Goal: Contribute content: Contribute content

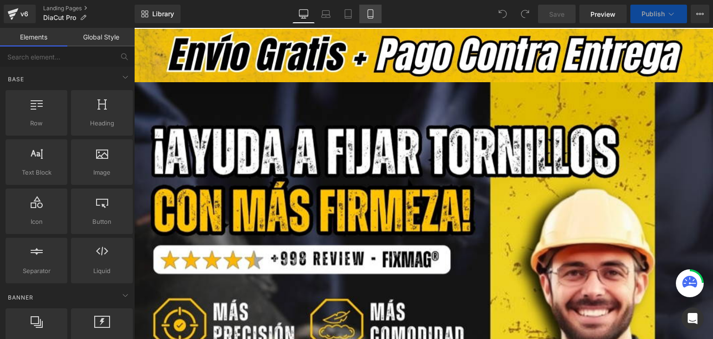
click at [372, 14] on icon at bounding box center [370, 13] width 9 height 9
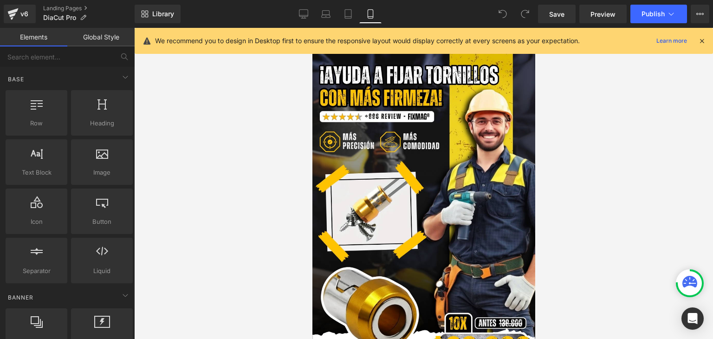
click at [702, 41] on icon at bounding box center [702, 41] width 8 height 8
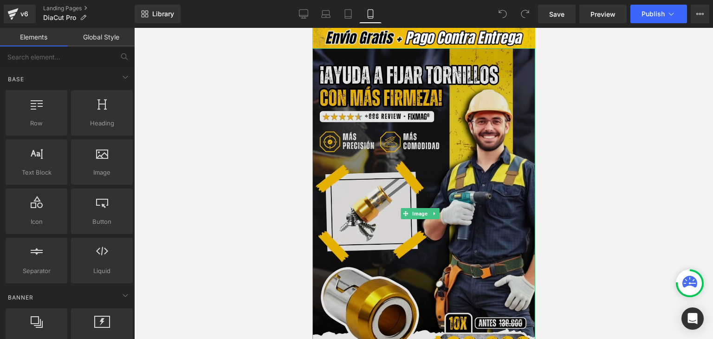
click at [413, 209] on span "Image" at bounding box center [420, 213] width 19 height 11
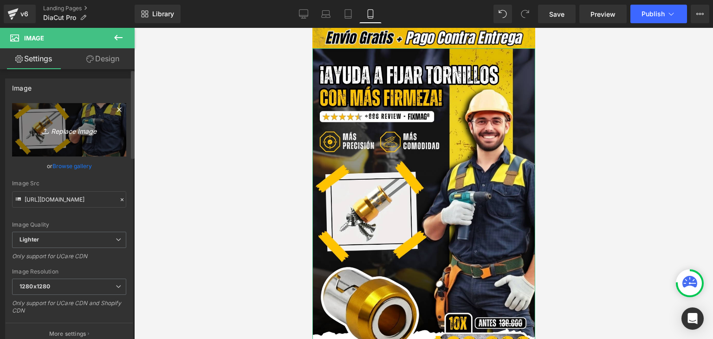
click at [105, 131] on link "Replace Image" at bounding box center [69, 129] width 114 height 53
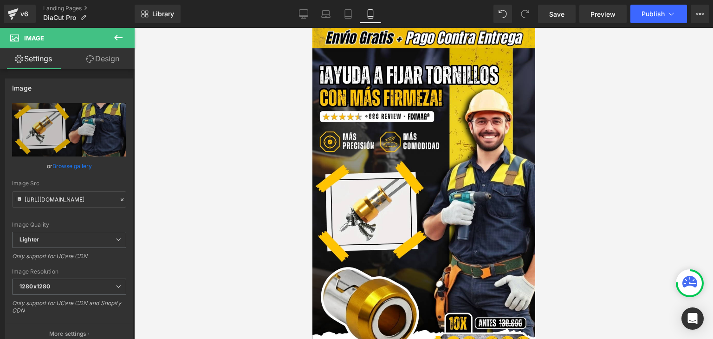
type input "C:\fakepath\Banner Landing.webp"
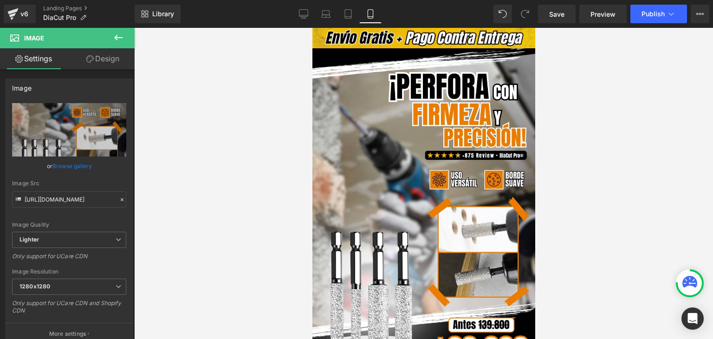
type input "[URL][DOMAIN_NAME]"
click at [652, 15] on span "Publish" at bounding box center [653, 13] width 23 height 7
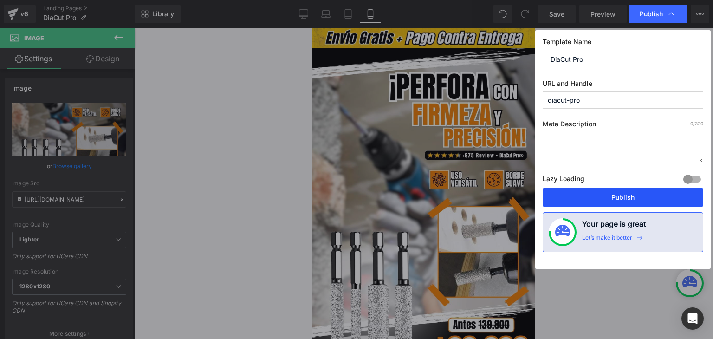
click at [613, 192] on button "Publish" at bounding box center [623, 197] width 161 height 19
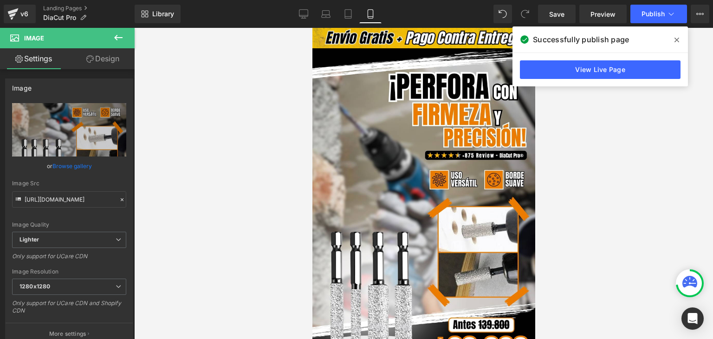
click at [678, 40] on icon at bounding box center [677, 40] width 5 height 5
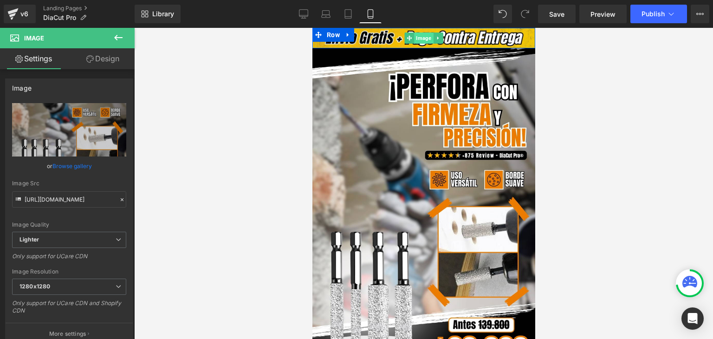
click at [422, 37] on span "Image" at bounding box center [423, 38] width 19 height 11
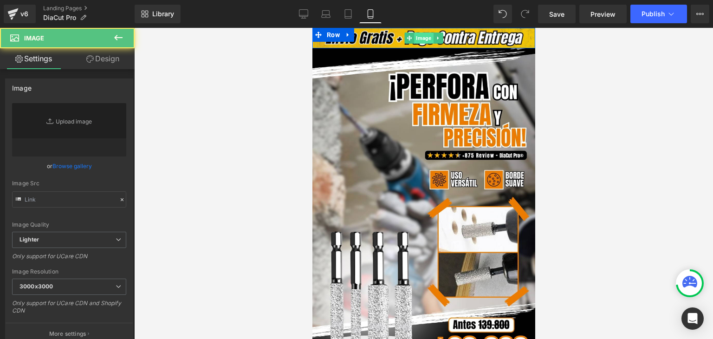
type input "[URL][DOMAIN_NAME]"
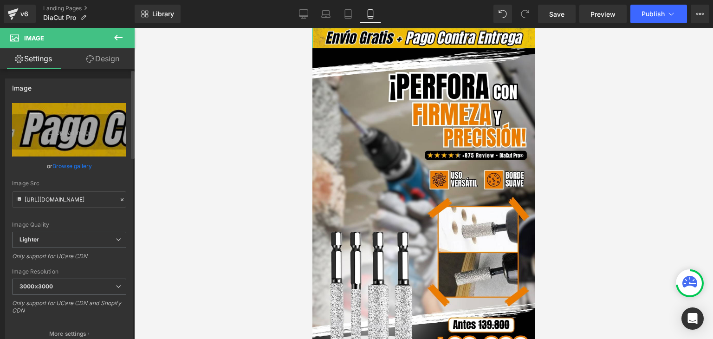
click at [69, 168] on link "Browse gallery" at bounding box center [71, 166] width 39 height 16
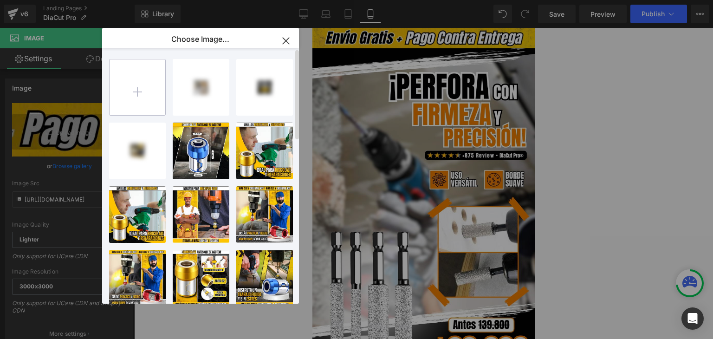
click at [140, 98] on input "file" at bounding box center [138, 87] width 56 height 56
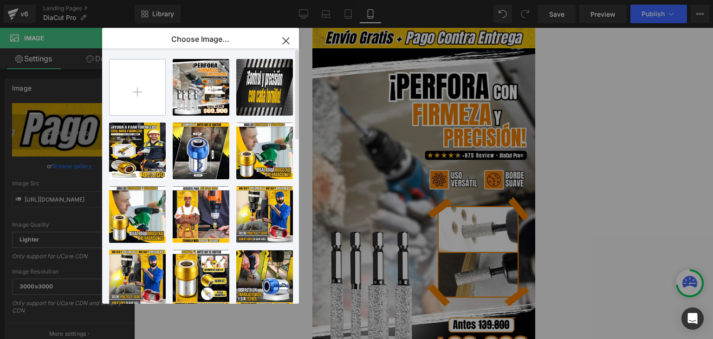
type input "C:\fakepath\Subtítulo.webp"
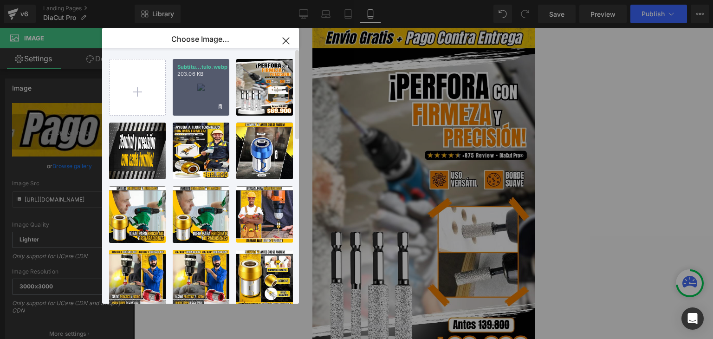
click at [208, 94] on div "Subtítu...tulo.webp 203.06 KB" at bounding box center [201, 87] width 57 height 57
type input "[URL][DOMAIN_NAME]"
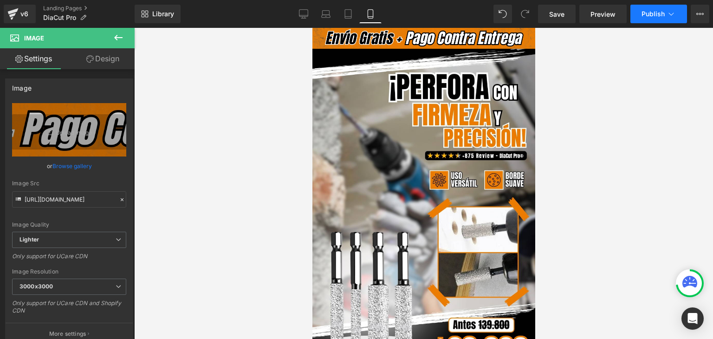
click at [662, 12] on span "Publish" at bounding box center [653, 13] width 23 height 7
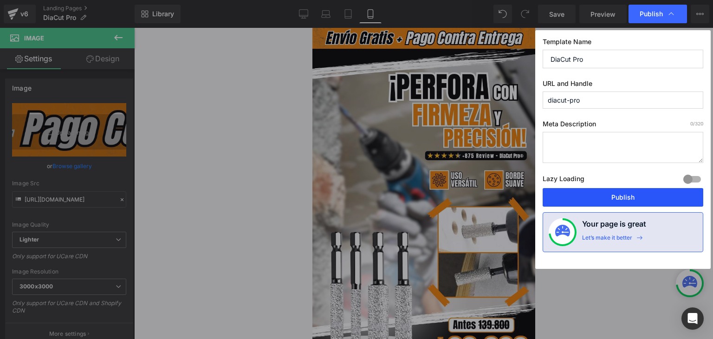
click at [622, 196] on button "Publish" at bounding box center [623, 197] width 161 height 19
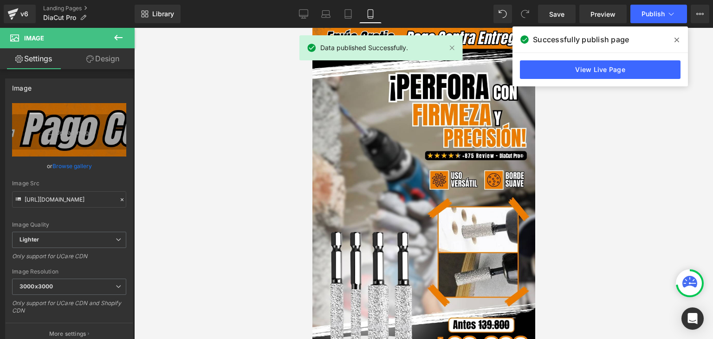
click at [675, 40] on icon at bounding box center [677, 39] width 5 height 7
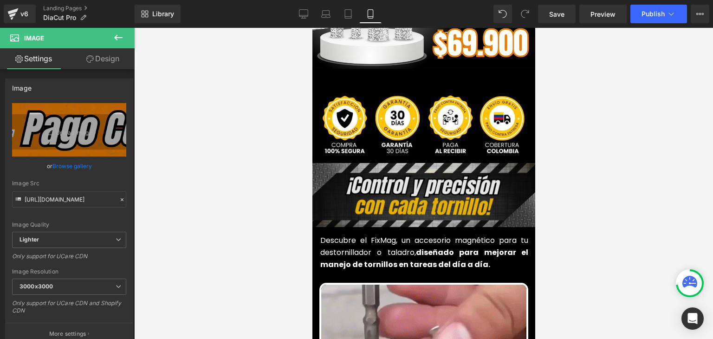
scroll to position [279, 0]
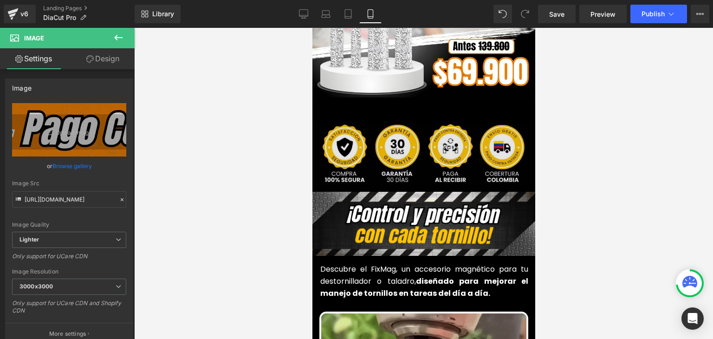
click at [406, 142] on div "Image" at bounding box center [424, 153] width 228 height 63
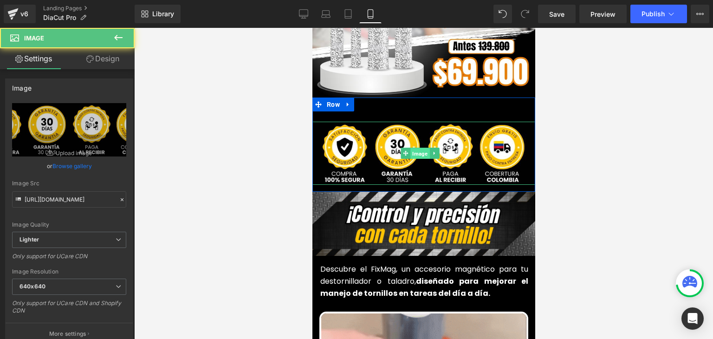
click at [422, 148] on span "Image" at bounding box center [420, 153] width 19 height 11
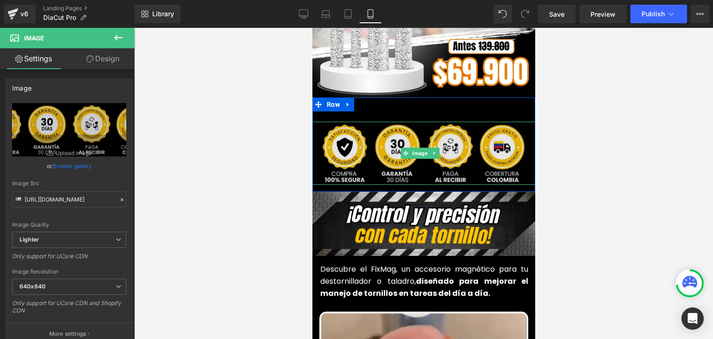
click at [420, 148] on span "Image" at bounding box center [420, 153] width 19 height 11
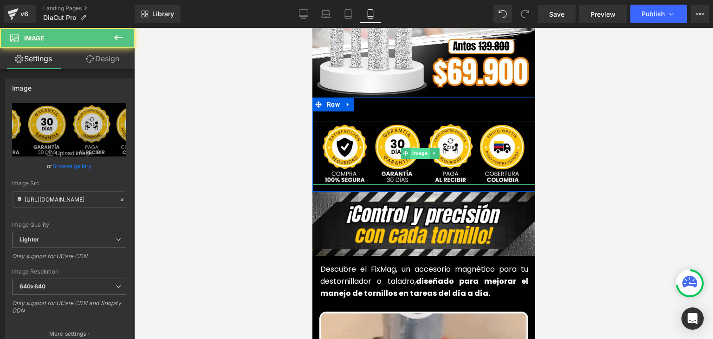
click at [418, 148] on span "Image" at bounding box center [420, 153] width 19 height 11
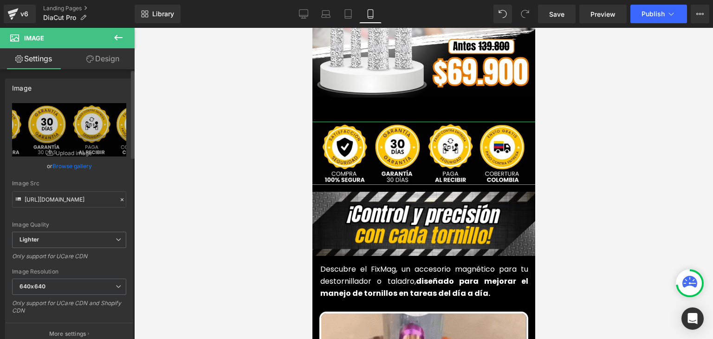
click at [71, 162] on link "Browse gallery" at bounding box center [71, 166] width 39 height 16
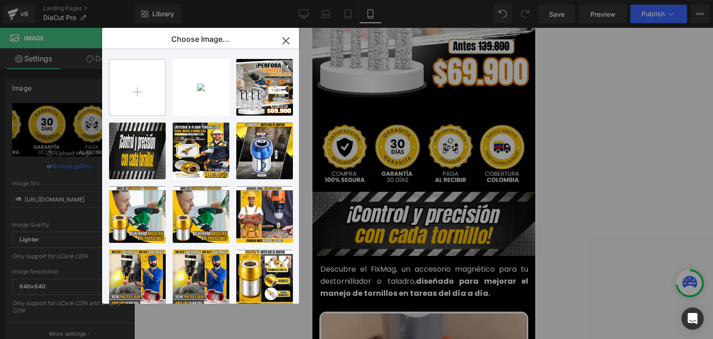
click at [144, 91] on input "file" at bounding box center [138, 87] width 56 height 56
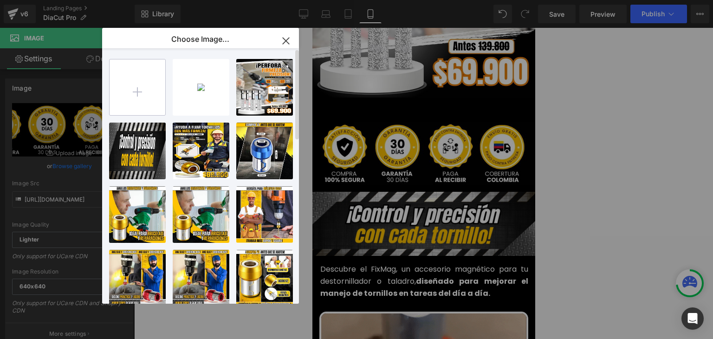
type input "C:\fakepath\1.webp"
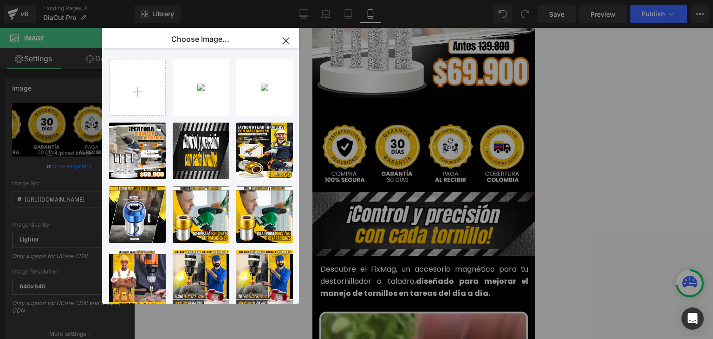
click at [0, 0] on div "1...1.webp 214.33 KB" at bounding box center [0, 0] width 0 height 0
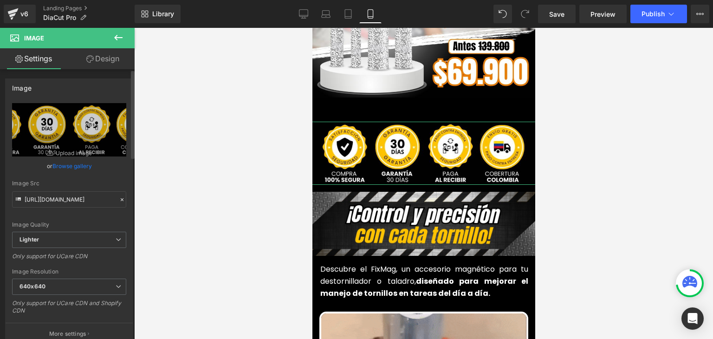
click at [71, 166] on link "Browse gallery" at bounding box center [71, 166] width 39 height 16
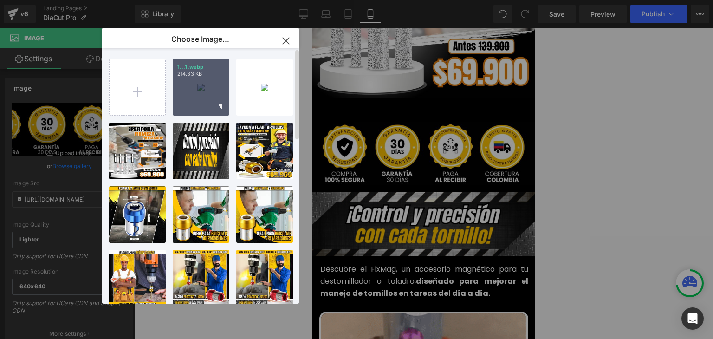
click at [189, 88] on div "1...1.webp 214.33 KB" at bounding box center [201, 87] width 57 height 57
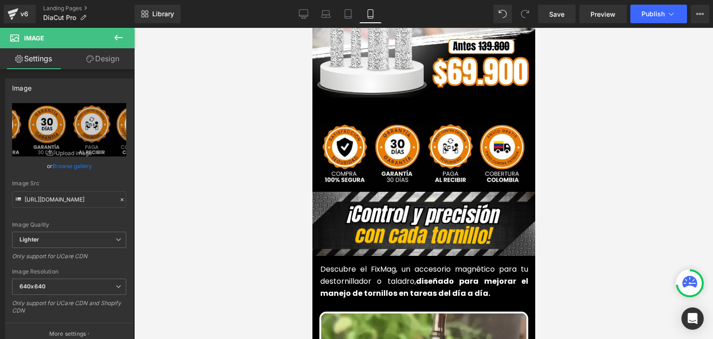
type input "[URL][DOMAIN_NAME]"
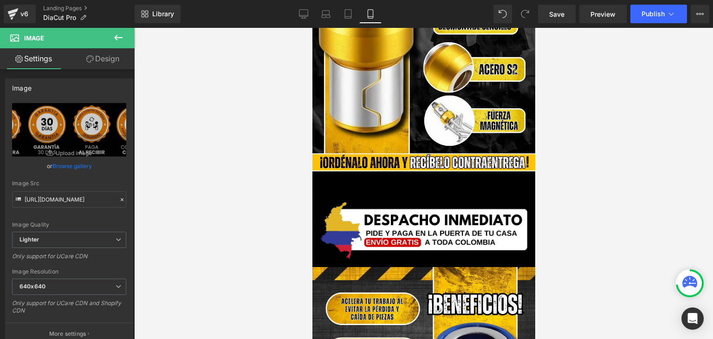
scroll to position [1579, 0]
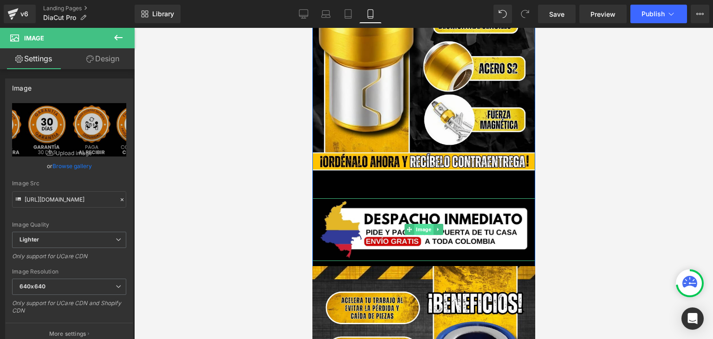
click at [423, 224] on span "Image" at bounding box center [423, 229] width 19 height 11
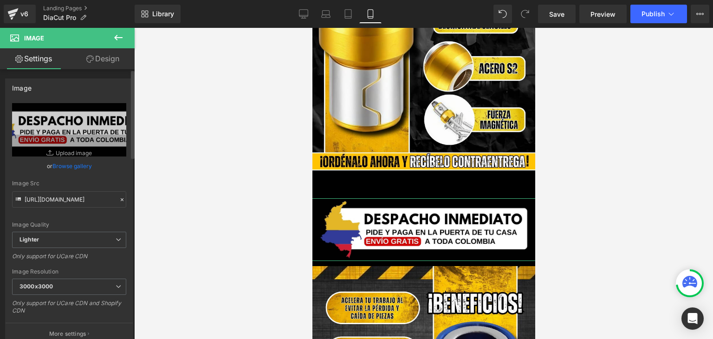
drag, startPoint x: 72, startPoint y: 182, endPoint x: 74, endPoint y: 171, distance: 10.4
click at [72, 180] on div "Image Src" at bounding box center [69, 183] width 114 height 7
click at [76, 163] on link "Browse gallery" at bounding box center [71, 166] width 39 height 16
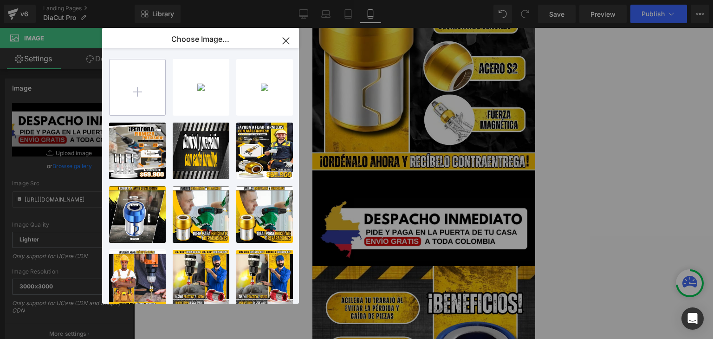
click at [147, 101] on input "file" at bounding box center [138, 87] width 56 height 56
type input "C:\fakepath\3.webp"
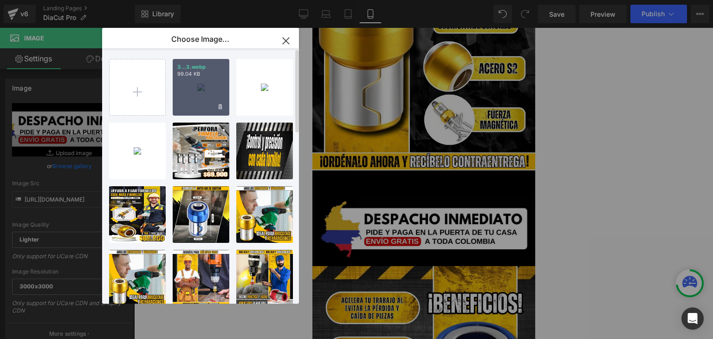
click at [208, 89] on div "3...3.webp 99.04 KB" at bounding box center [201, 87] width 57 height 57
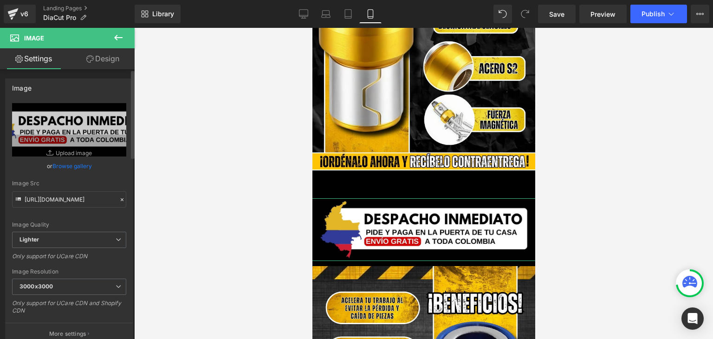
click at [81, 166] on link "Browse gallery" at bounding box center [71, 166] width 39 height 16
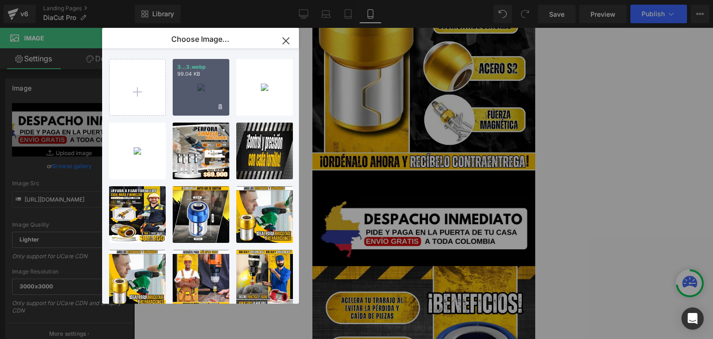
click at [193, 93] on div "3...3.webp 99.04 KB" at bounding box center [201, 87] width 57 height 57
type input "[URL][DOMAIN_NAME]"
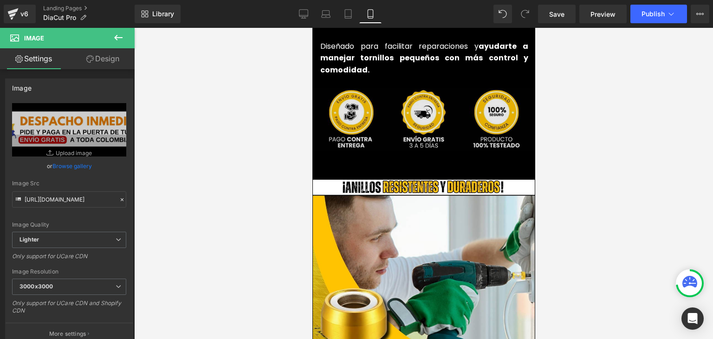
scroll to position [2322, 0]
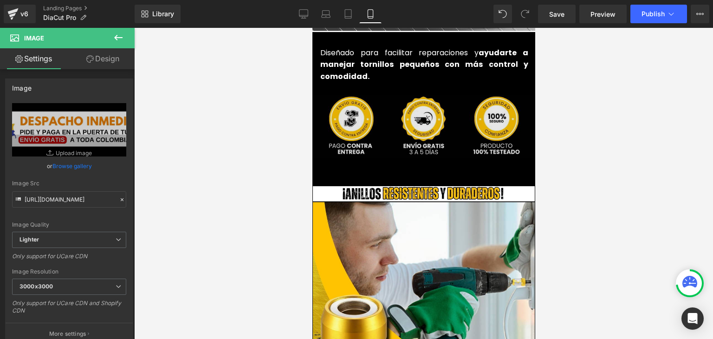
click at [414, 113] on div "Image" at bounding box center [424, 126] width 228 height 63
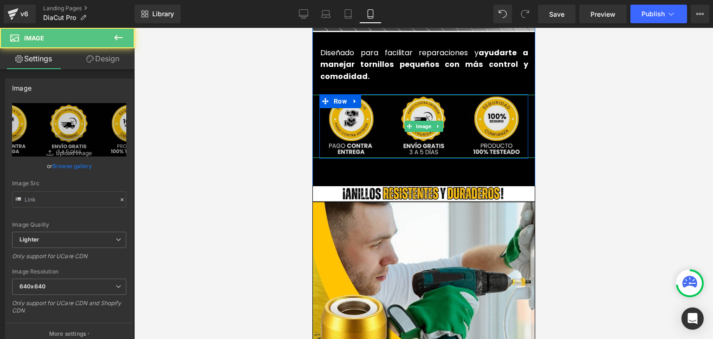
type input "[URL][DOMAIN_NAME]"
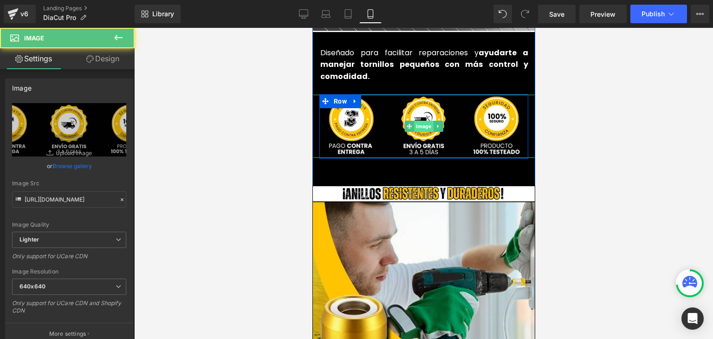
click at [417, 121] on span "Image" at bounding box center [423, 126] width 19 height 11
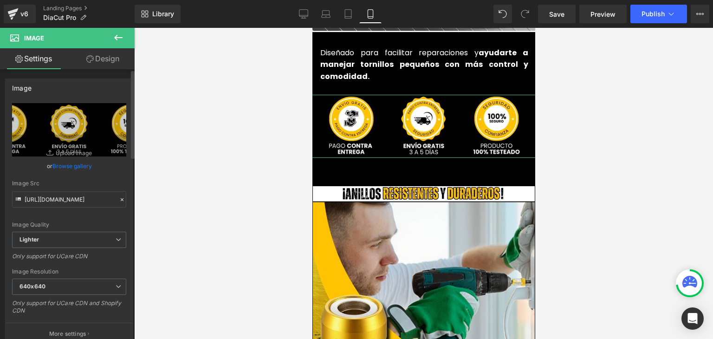
click at [63, 175] on div "Image Quality Lighter Lightest Lighter Lighter Lightest Only support for UCare …" at bounding box center [69, 167] width 114 height 129
click at [69, 166] on link "Browse gallery" at bounding box center [71, 166] width 39 height 16
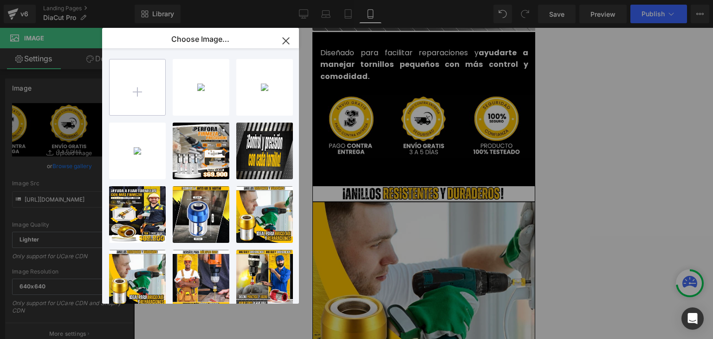
click at [148, 100] on input "file" at bounding box center [138, 87] width 56 height 56
type input "C:\fakepath\2.webp"
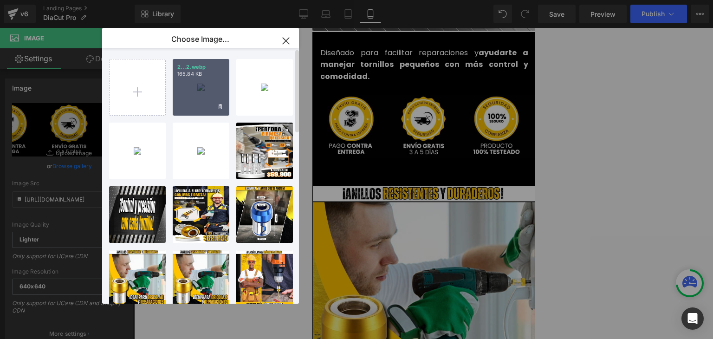
click at [198, 87] on div "2...2.webp 165.84 KB" at bounding box center [201, 87] width 57 height 57
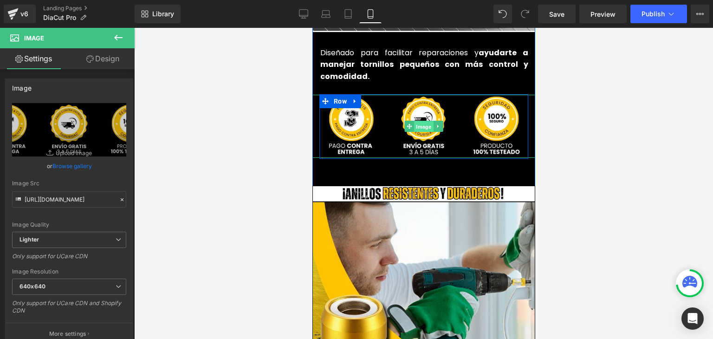
click at [418, 121] on span "Image" at bounding box center [423, 126] width 19 height 11
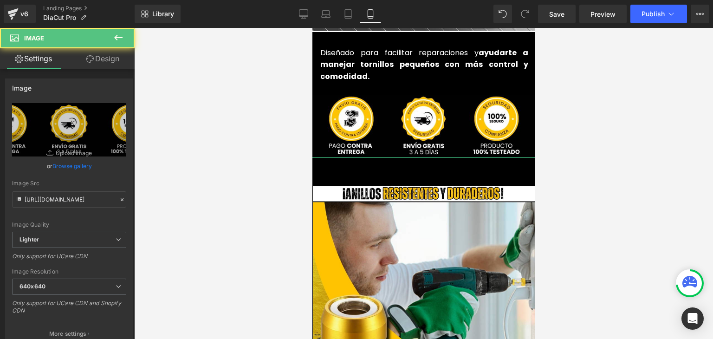
click at [80, 164] on link "Browse gallery" at bounding box center [71, 166] width 39 height 16
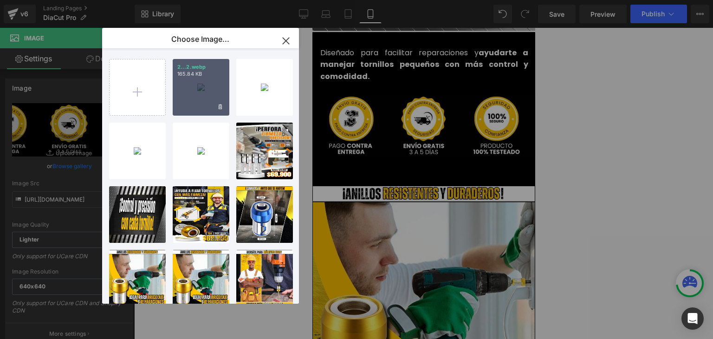
click at [208, 79] on div "2...2.webp 165.84 KB" at bounding box center [201, 87] width 57 height 57
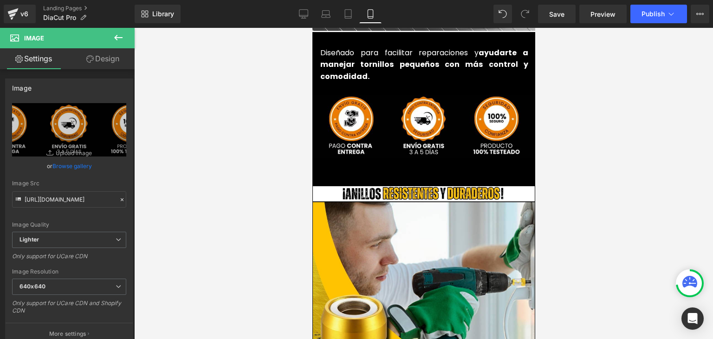
type input "[URL][DOMAIN_NAME]"
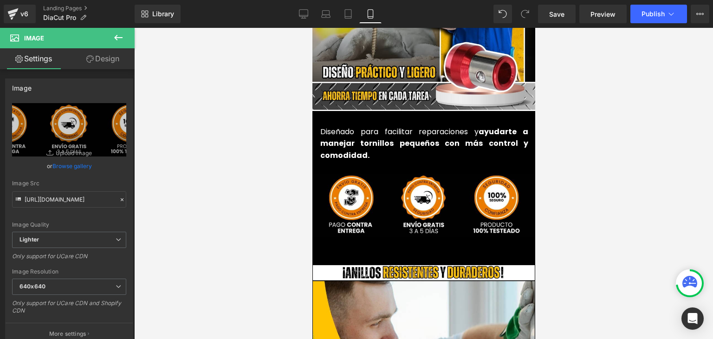
scroll to position [2229, 0]
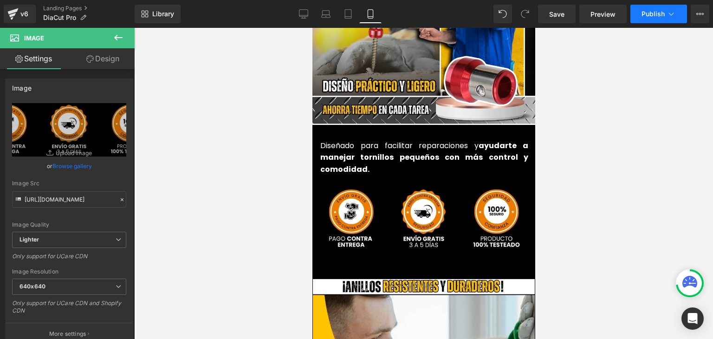
click at [658, 13] on span "Publish" at bounding box center [653, 13] width 23 height 7
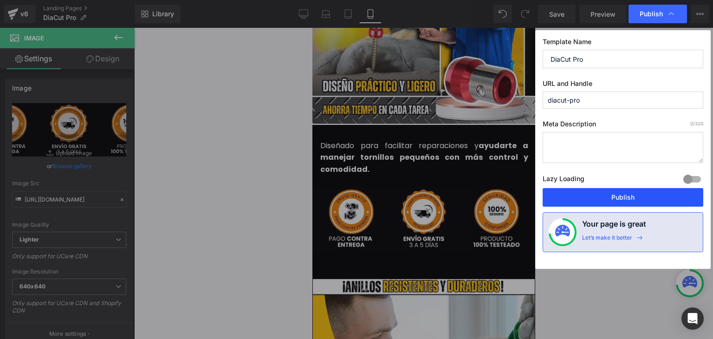
click at [618, 200] on button "Publish" at bounding box center [623, 197] width 161 height 19
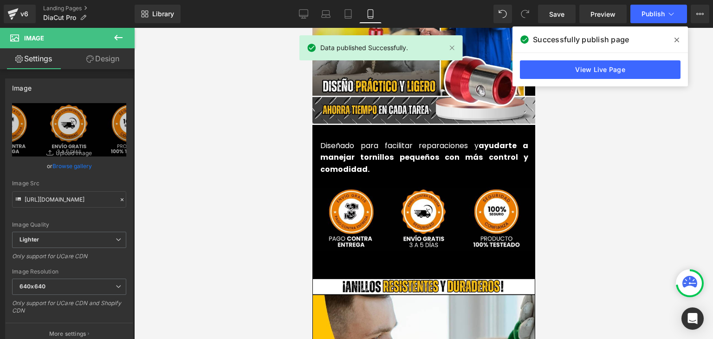
click at [678, 41] on icon at bounding box center [677, 40] width 5 height 5
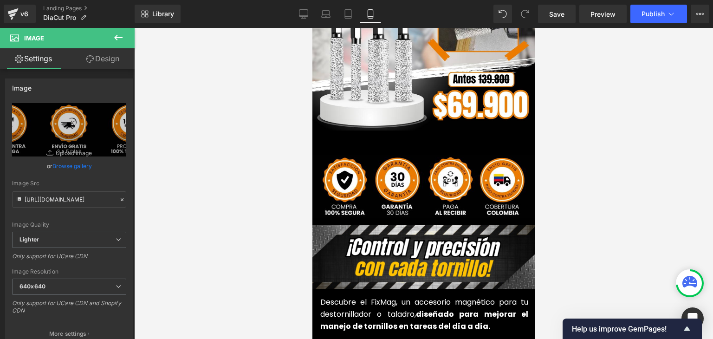
scroll to position [279, 0]
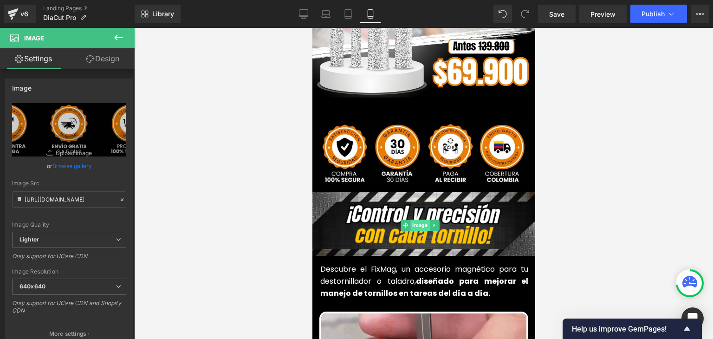
click at [417, 220] on span "Image" at bounding box center [420, 225] width 19 height 11
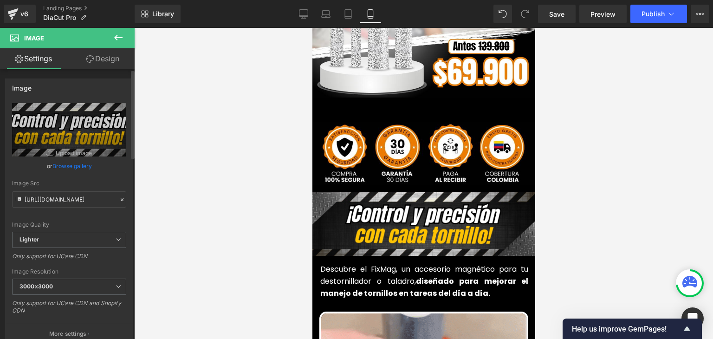
click at [58, 166] on link "Browse gallery" at bounding box center [71, 166] width 39 height 16
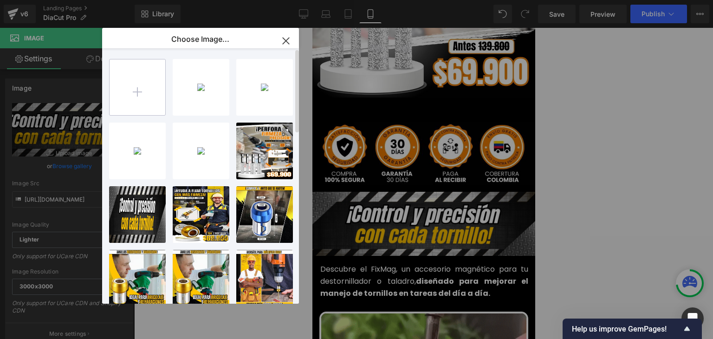
click at [129, 97] on input "file" at bounding box center [138, 87] width 56 height 56
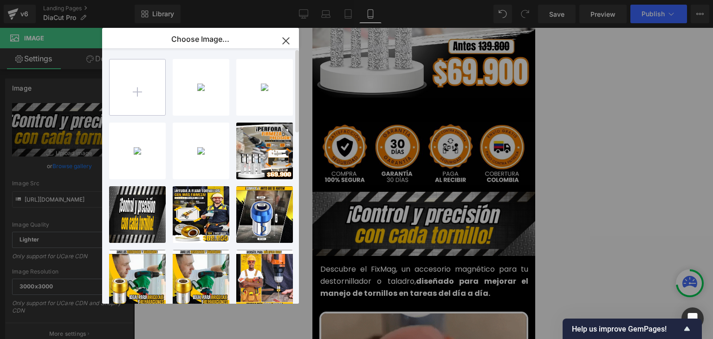
type input "C:\fakepath\61.webp"
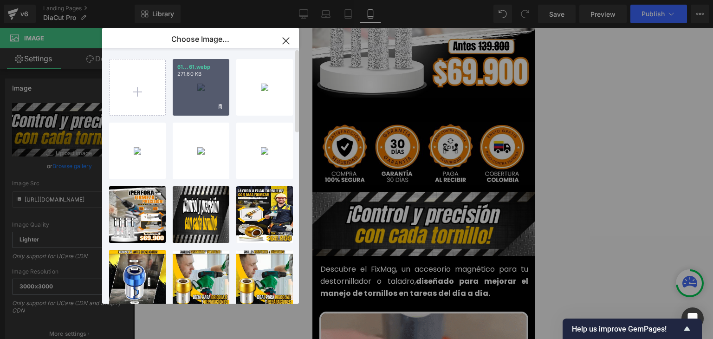
click at [188, 85] on div "61...61.webp 271.60 KB" at bounding box center [201, 87] width 57 height 57
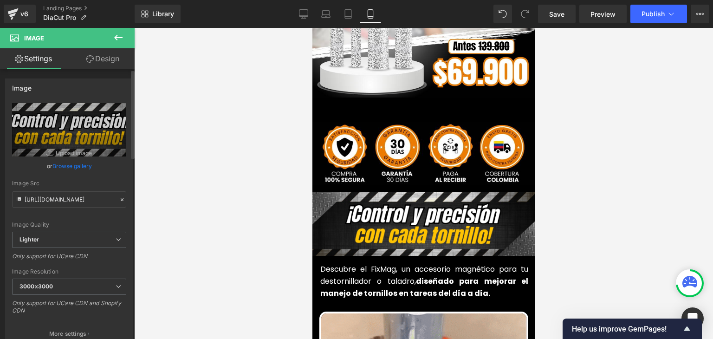
click at [80, 171] on link "Browse gallery" at bounding box center [71, 166] width 39 height 16
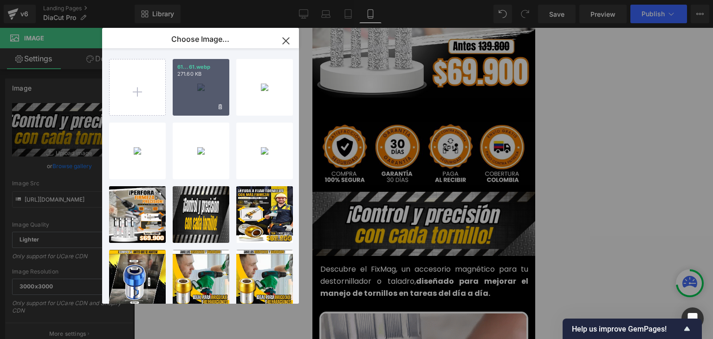
click at [193, 95] on div "61...61.webp 271.60 KB" at bounding box center [201, 87] width 57 height 57
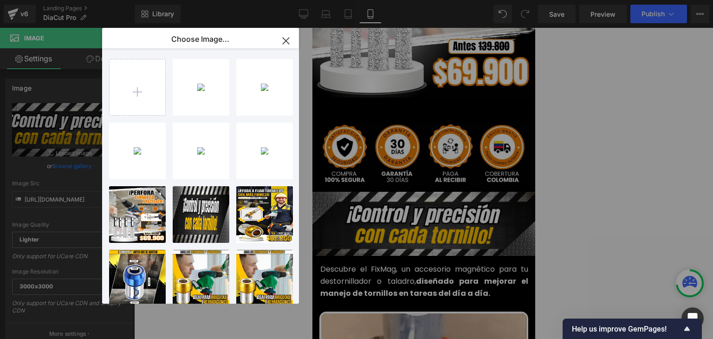
type input "[URL][DOMAIN_NAME]"
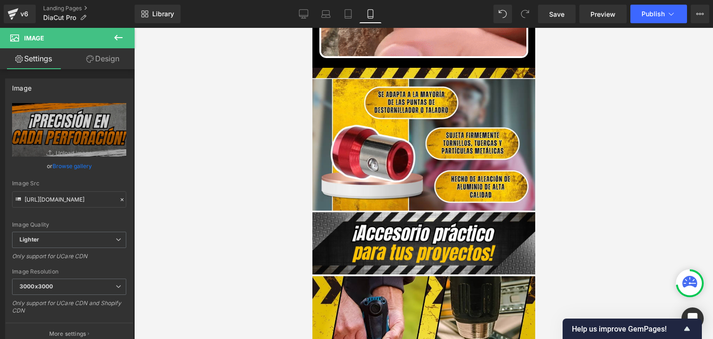
scroll to position [836, 0]
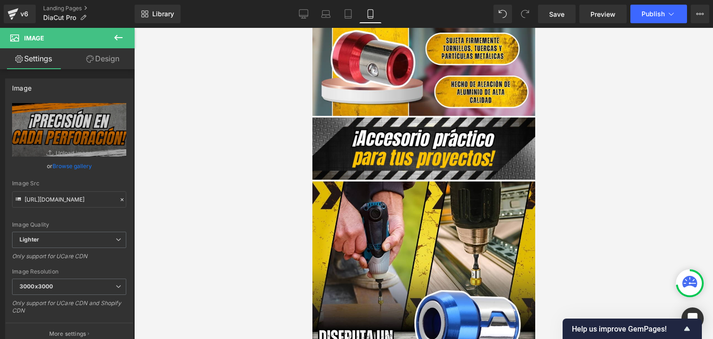
click at [417, 132] on div "Image" at bounding box center [423, 148] width 223 height 62
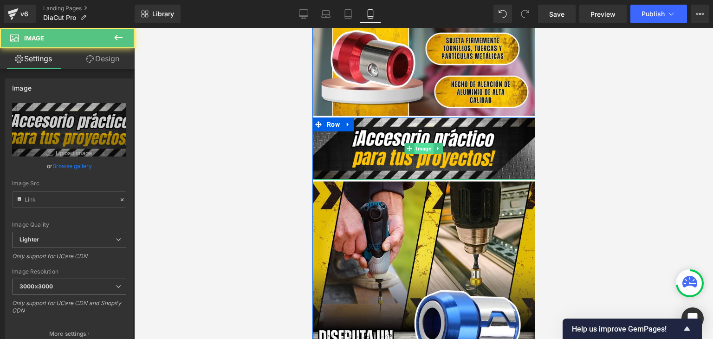
type input "[URL][DOMAIN_NAME]"
click at [423, 143] on span "Image" at bounding box center [423, 148] width 19 height 11
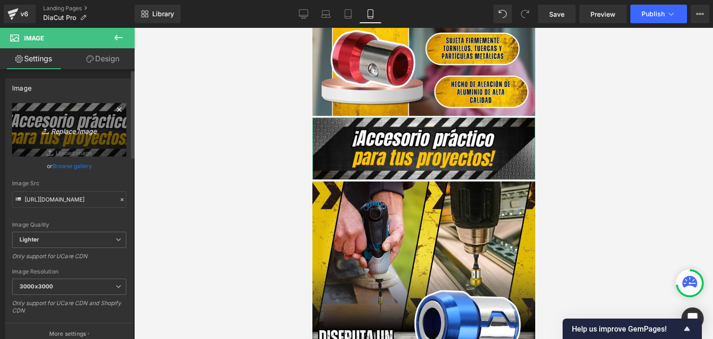
click at [74, 129] on icon "Replace Image" at bounding box center [69, 130] width 74 height 12
type input "C:\fakepath\62.webp"
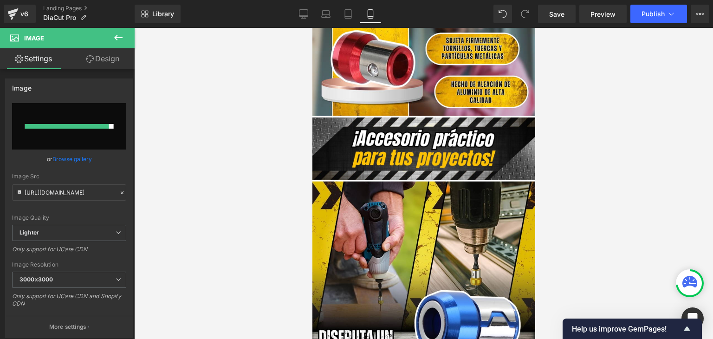
type input "[URL][DOMAIN_NAME]"
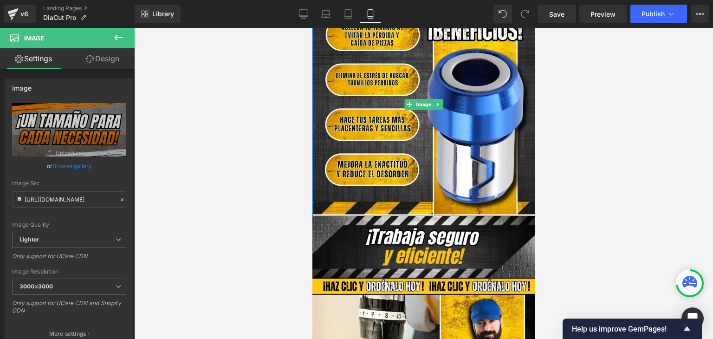
scroll to position [1858, 0]
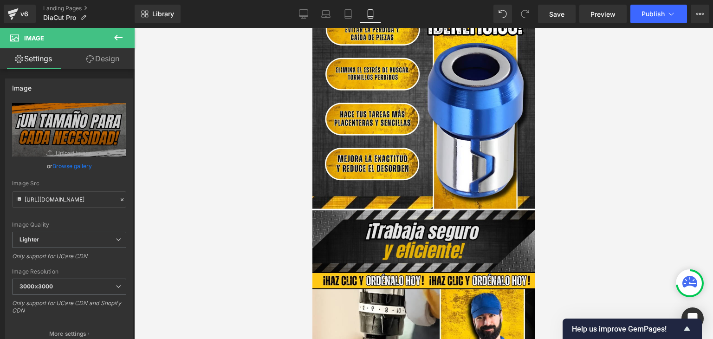
click at [417, 223] on div "Image" at bounding box center [423, 241] width 223 height 62
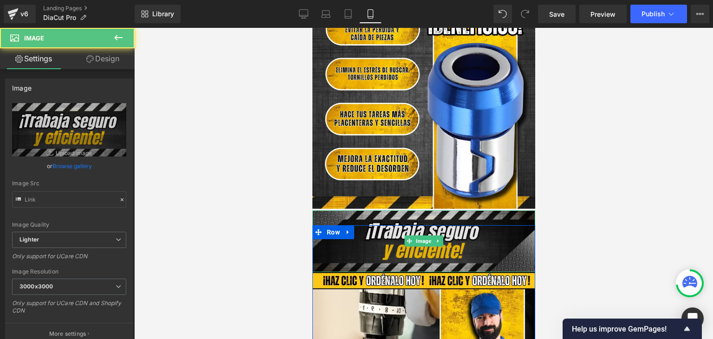
type input "[URL][DOMAIN_NAME]"
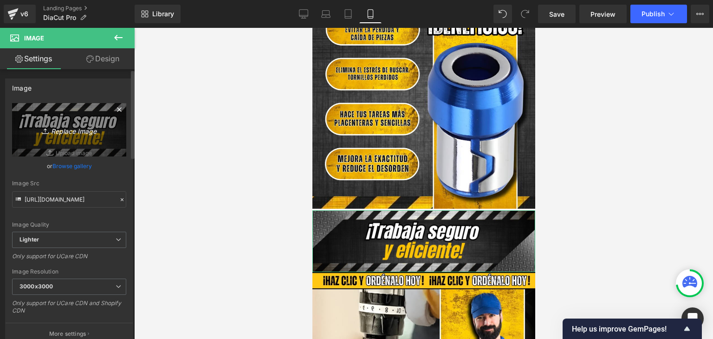
click at [79, 135] on icon "Replace Image" at bounding box center [69, 130] width 74 height 12
type input "C:\fakepath\63.webp"
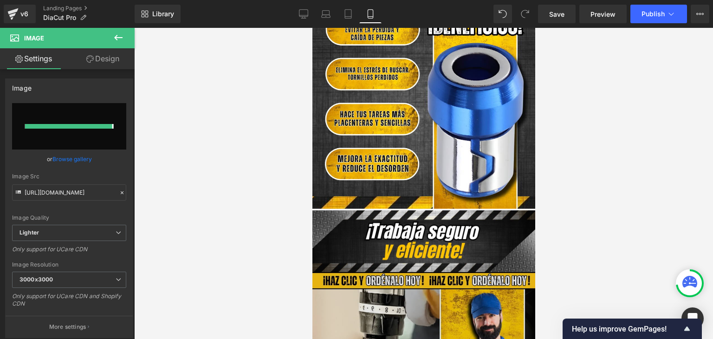
type input "[URL][DOMAIN_NAME]"
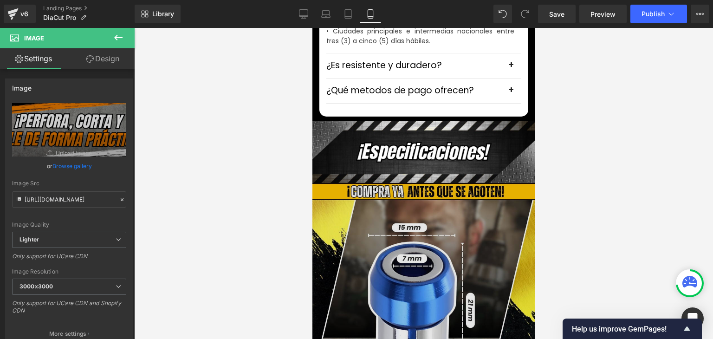
scroll to position [2833, 0]
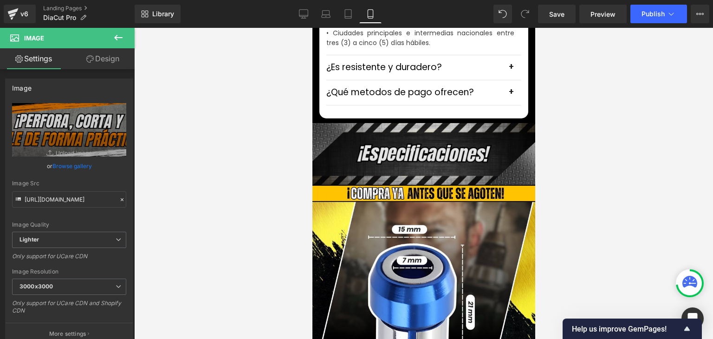
click at [416, 139] on div "Image" at bounding box center [423, 154] width 223 height 62
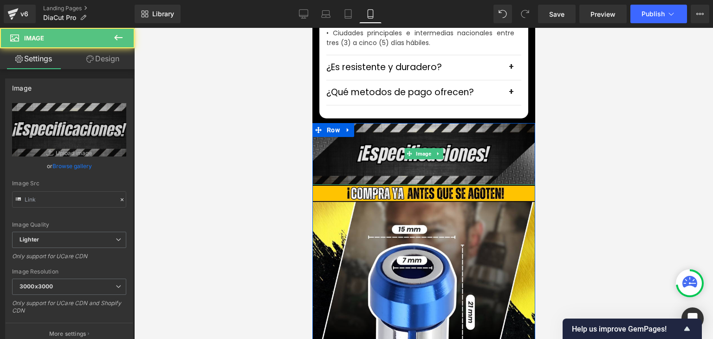
type input "[URL][DOMAIN_NAME]"
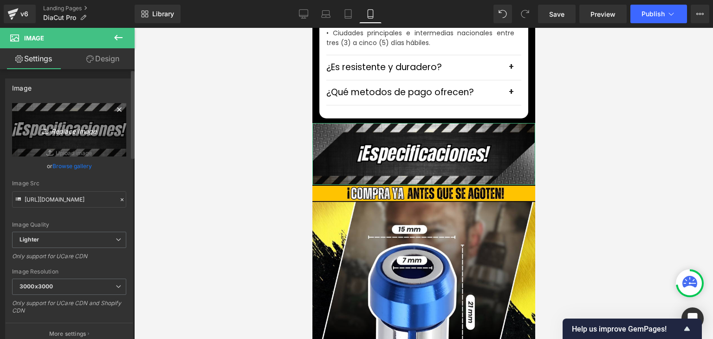
click at [92, 131] on icon "Replace Image" at bounding box center [69, 130] width 74 height 12
type input "C:\fakepath\64.webp"
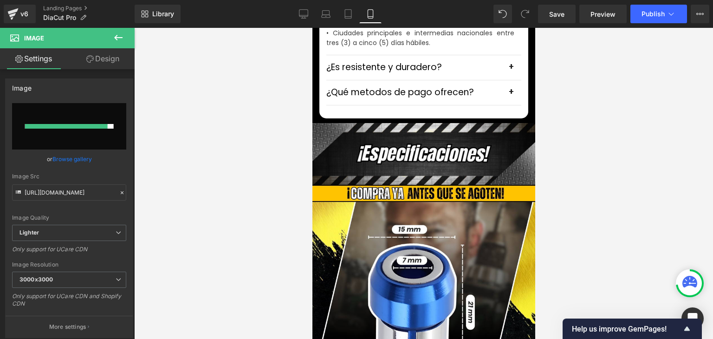
type input "[URL][DOMAIN_NAME]"
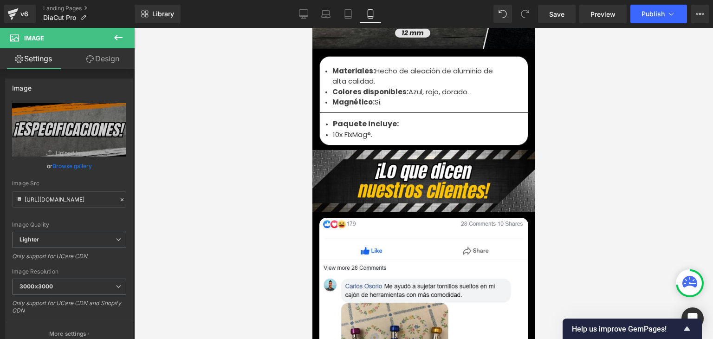
scroll to position [3205, 0]
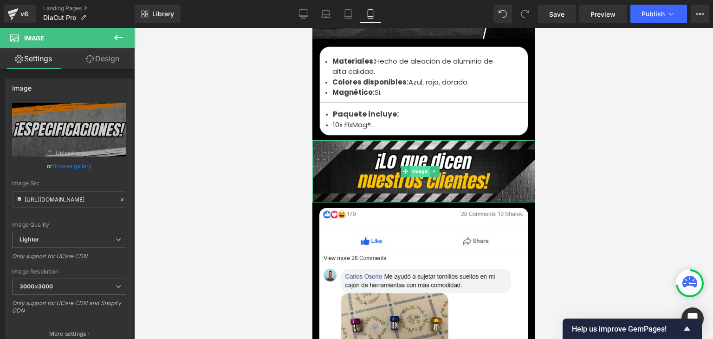
click at [419, 166] on span "Image" at bounding box center [420, 171] width 19 height 11
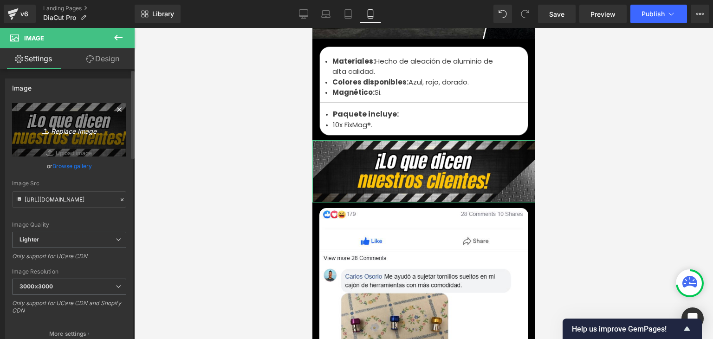
click at [48, 141] on link "Replace Image" at bounding box center [69, 129] width 114 height 53
type input "C:\fakepath\65.webp"
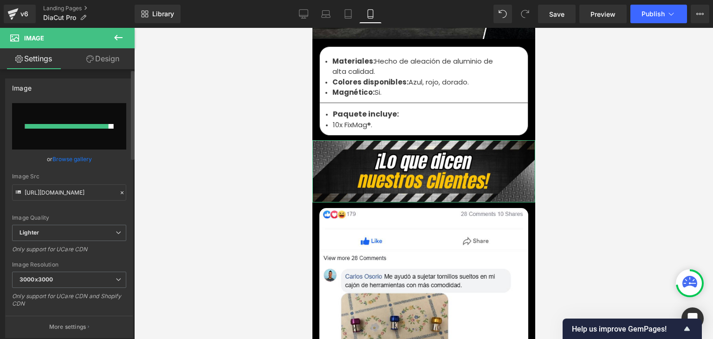
type input "[URL][DOMAIN_NAME]"
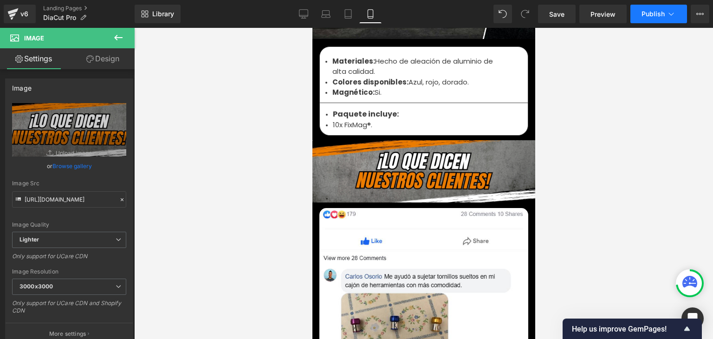
click at [653, 13] on span "Publish" at bounding box center [653, 13] width 23 height 7
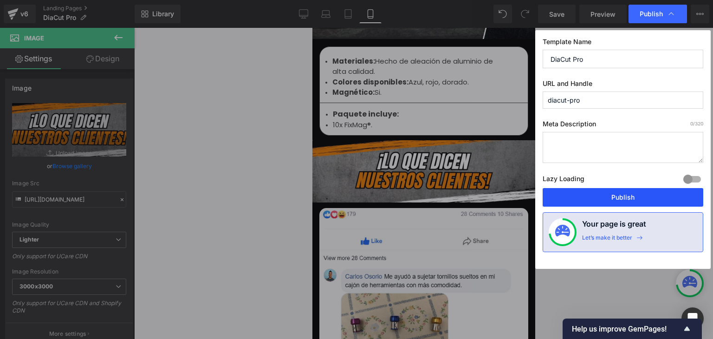
click at [620, 199] on button "Publish" at bounding box center [623, 197] width 161 height 19
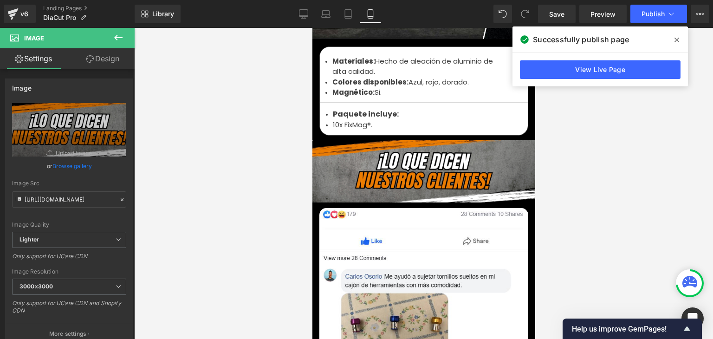
click at [676, 41] on icon at bounding box center [677, 39] width 5 height 7
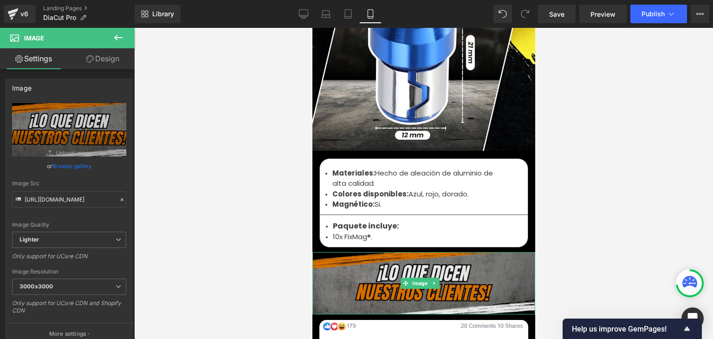
scroll to position [3065, 0]
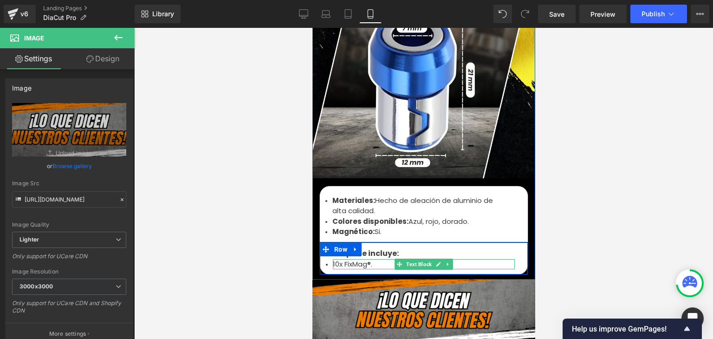
click at [346, 259] on li "10x FixMag®." at bounding box center [424, 264] width 182 height 11
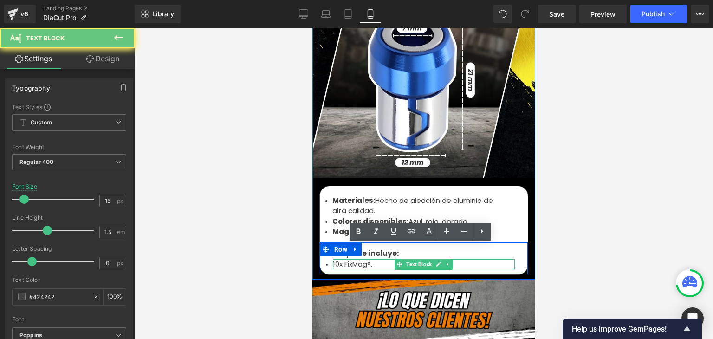
click at [348, 259] on li "10x FixMag®." at bounding box center [424, 264] width 182 height 11
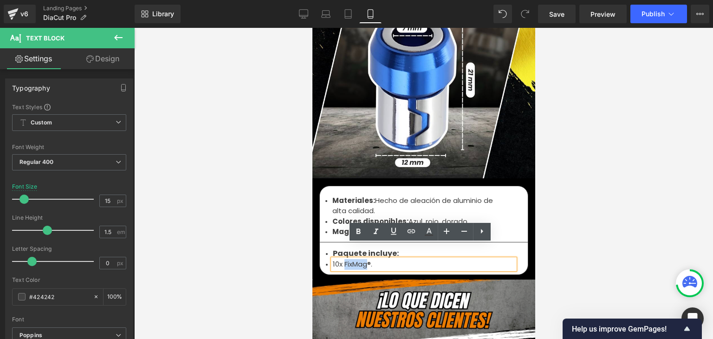
drag, startPoint x: 366, startPoint y: 250, endPoint x: 342, endPoint y: 250, distance: 23.7
click at [342, 259] on li "10x FixMag®." at bounding box center [424, 264] width 182 height 11
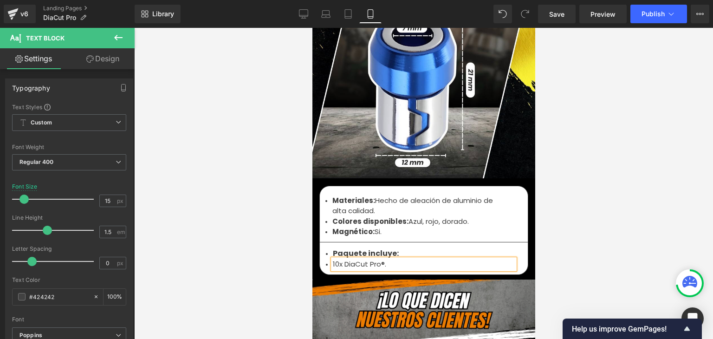
click at [336, 259] on li "10x DiaCut Pro®." at bounding box center [424, 264] width 182 height 11
click at [627, 133] on div at bounding box center [423, 183] width 579 height 311
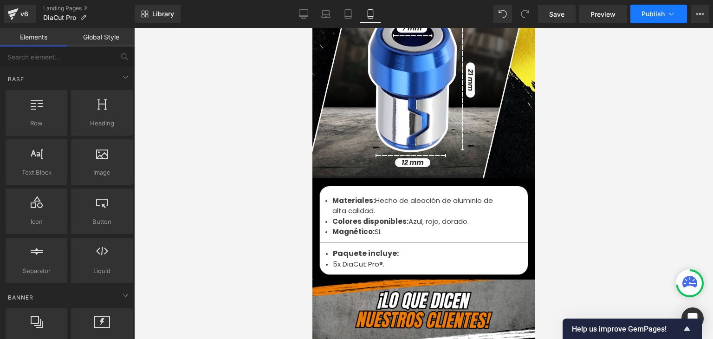
click at [649, 18] on button "Publish" at bounding box center [659, 14] width 57 height 19
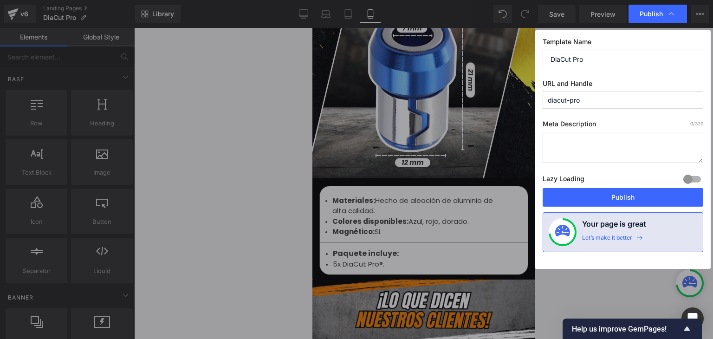
click at [618, 199] on button "Publish" at bounding box center [623, 197] width 161 height 19
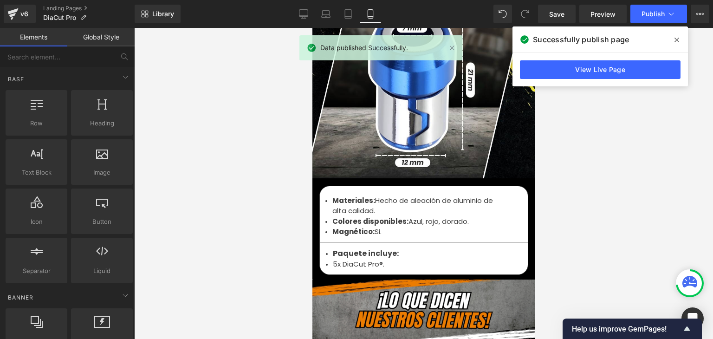
click at [677, 39] on icon at bounding box center [677, 40] width 5 height 5
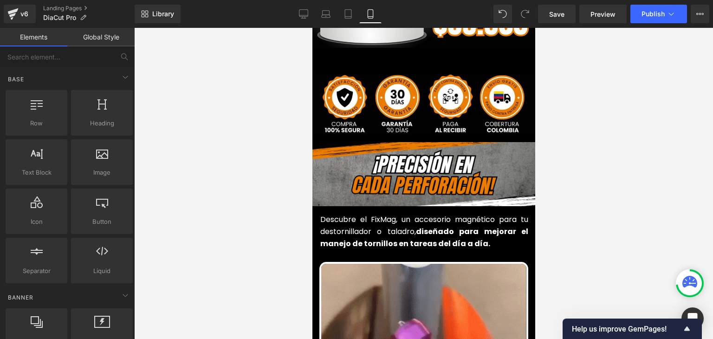
scroll to position [325, 0]
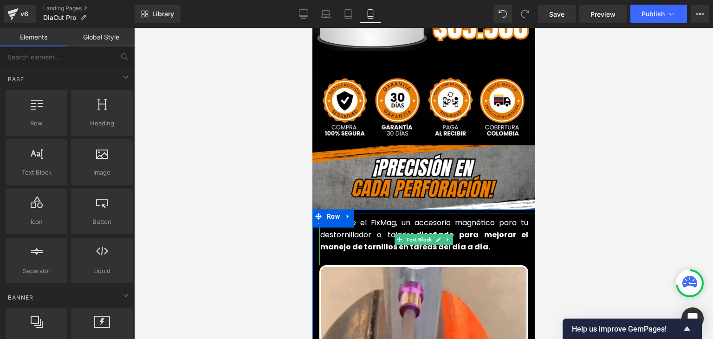
click at [348, 222] on font "Descubre el FixMag, un accesorio magnético para tu destornillador o taladro, di…" at bounding box center [424, 234] width 208 height 34
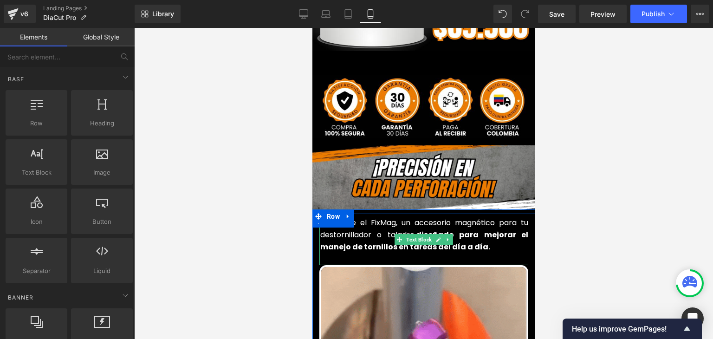
click at [348, 222] on font "Descubre el FixMag, un accesorio magnético para tu destornillador o taladro, di…" at bounding box center [424, 234] width 208 height 34
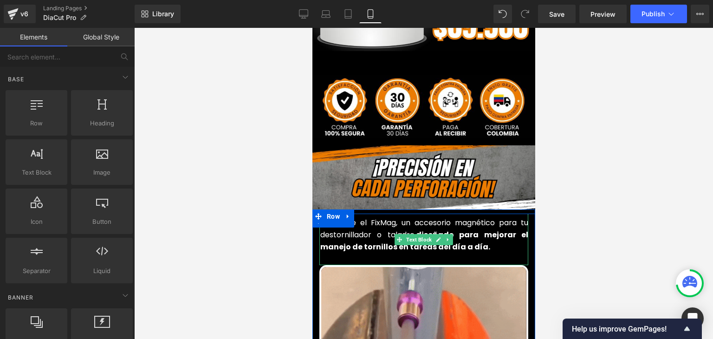
click at [348, 222] on font "Descubre el FixMag, un accesorio magnético para tu destornillador o taladro, di…" at bounding box center [424, 234] width 208 height 34
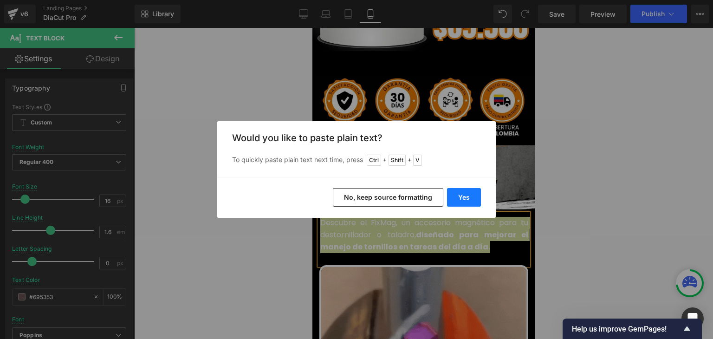
click at [459, 196] on button "Yes" at bounding box center [464, 197] width 34 height 19
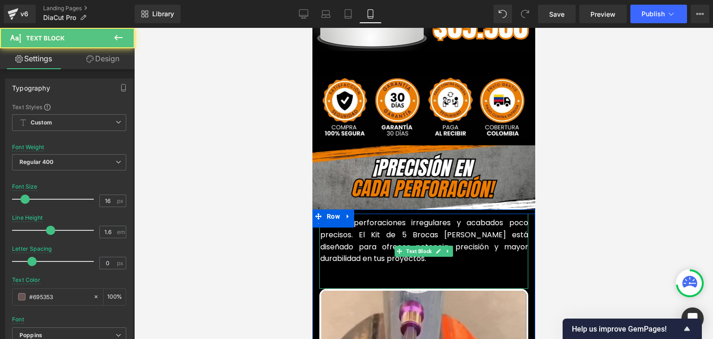
click at [348, 265] on p at bounding box center [424, 271] width 208 height 12
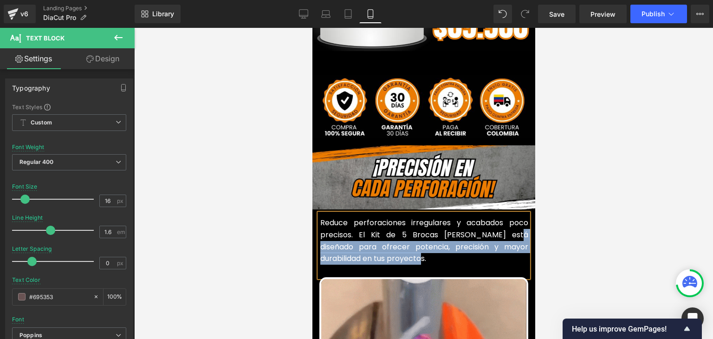
drag, startPoint x: 377, startPoint y: 243, endPoint x: 489, endPoint y: 225, distance: 113.0
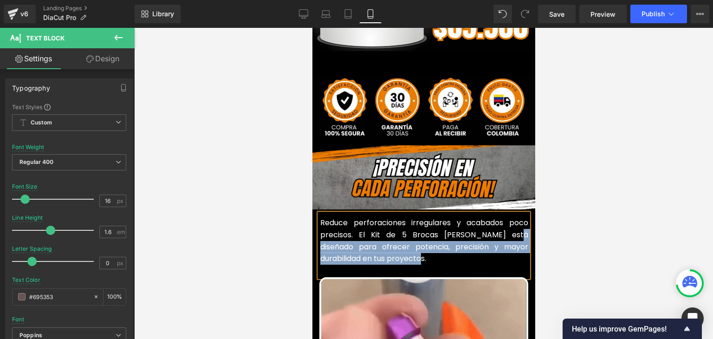
click at [489, 225] on p "Reduce perforaciones irregulares y acabados poco precisos. El Kit de 5 Brocas […" at bounding box center [424, 240] width 208 height 47
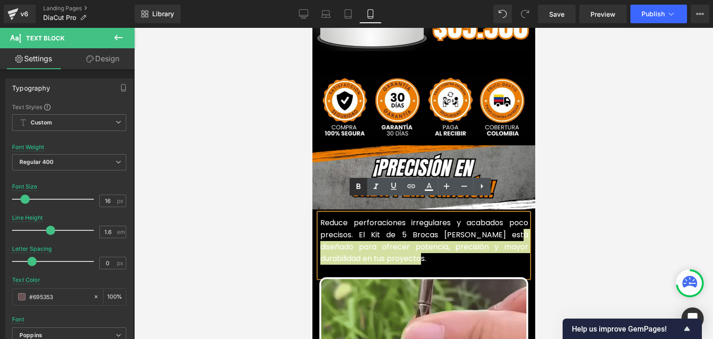
click at [358, 188] on icon at bounding box center [359, 187] width 4 height 6
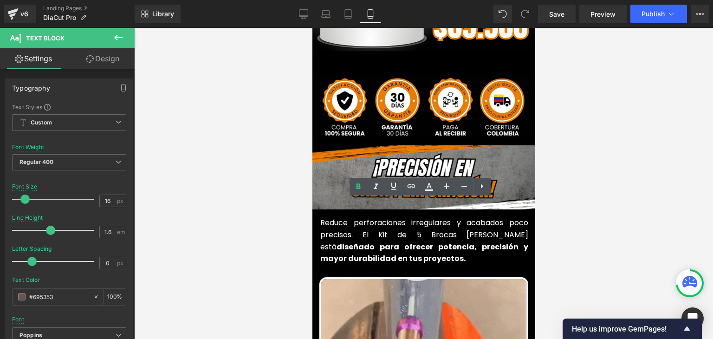
click at [589, 175] on div at bounding box center [423, 183] width 579 height 311
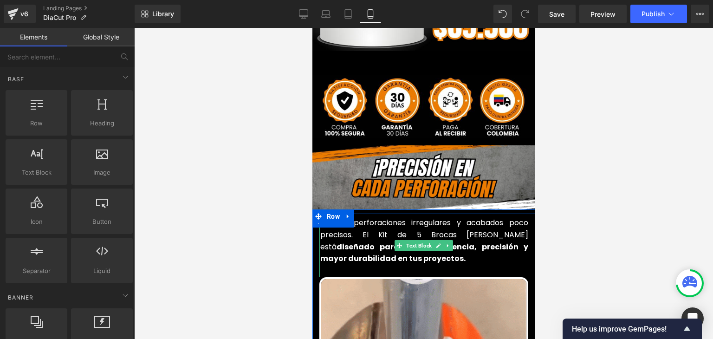
click at [380, 219] on font "Reduce perforaciones irregulares y acabados poco precisos. El Kit de 5 Brocas […" at bounding box center [424, 240] width 208 height 46
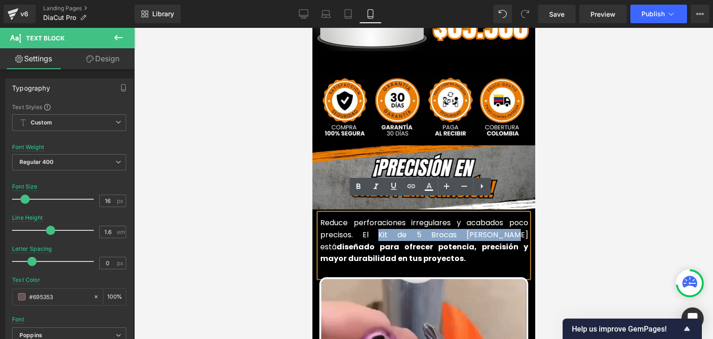
drag, startPoint x: 468, startPoint y: 224, endPoint x: 362, endPoint y: 224, distance: 105.9
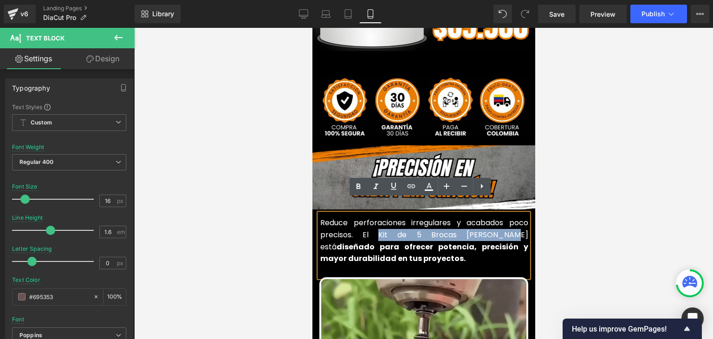
click at [362, 224] on font "Reduce perforaciones irregulares y acabados poco precisos. El Kit de 5 Brocas […" at bounding box center [424, 240] width 208 height 46
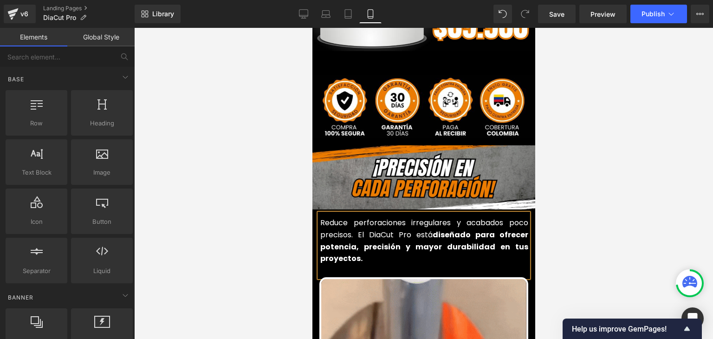
click at [591, 170] on div at bounding box center [423, 183] width 579 height 311
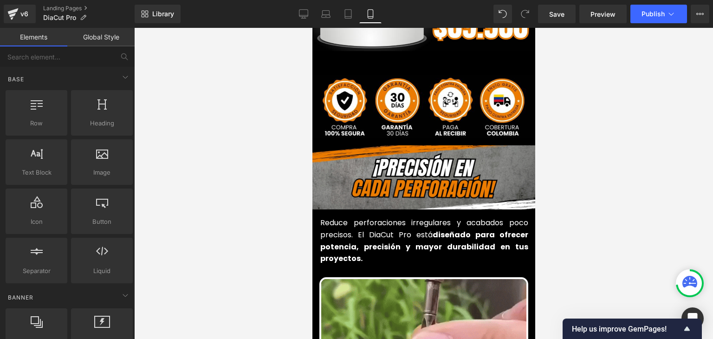
click at [380, 221] on font "Reduce perforaciones irregulares y acabados poco precisos. El DiaCut Pro está d…" at bounding box center [424, 240] width 208 height 46
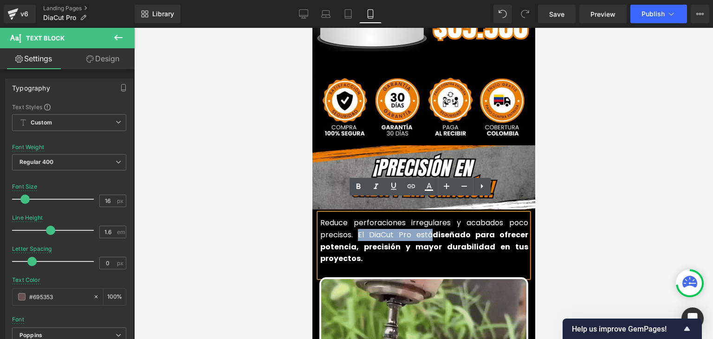
drag, startPoint x: 355, startPoint y: 221, endPoint x: 428, endPoint y: 222, distance: 72.9
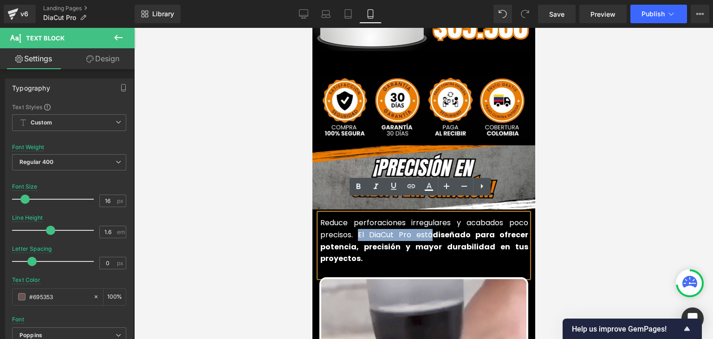
click at [428, 222] on font "Reduce perforaciones irregulares y acabados poco precisos. El DiaCut Pro está d…" at bounding box center [424, 240] width 208 height 46
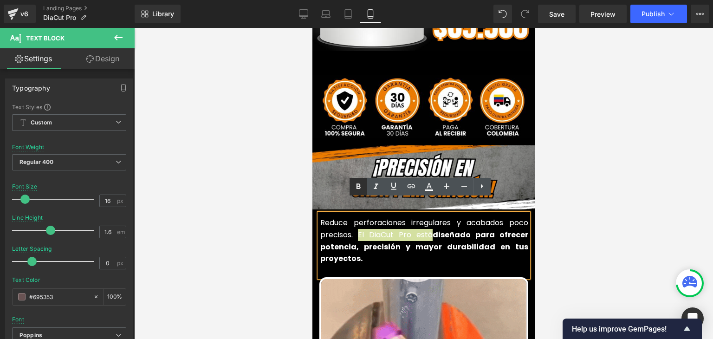
click at [362, 187] on icon at bounding box center [358, 186] width 11 height 11
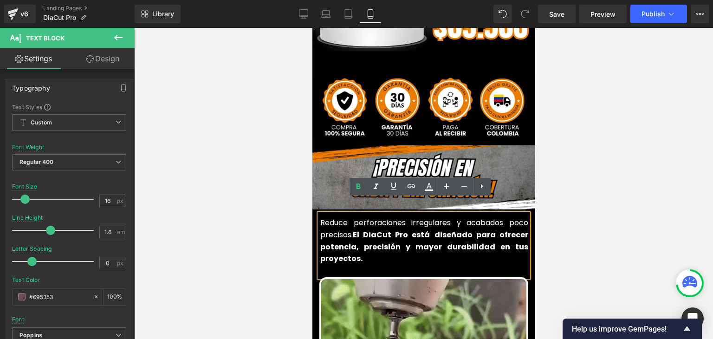
click at [614, 177] on div at bounding box center [423, 183] width 579 height 311
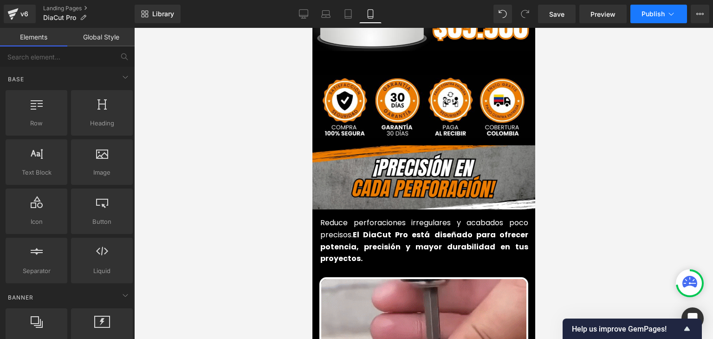
click at [653, 12] on span "Publish" at bounding box center [653, 13] width 23 height 7
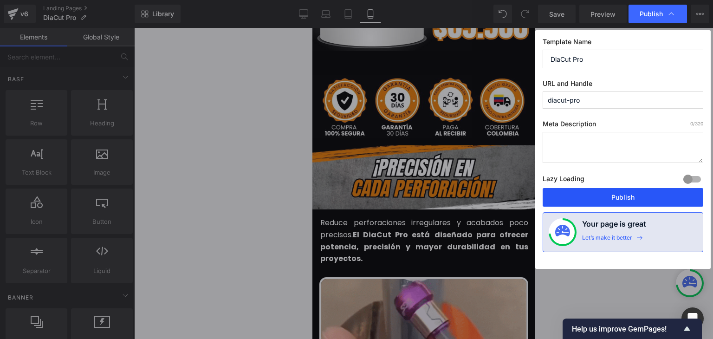
click at [624, 196] on button "Publish" at bounding box center [623, 197] width 161 height 19
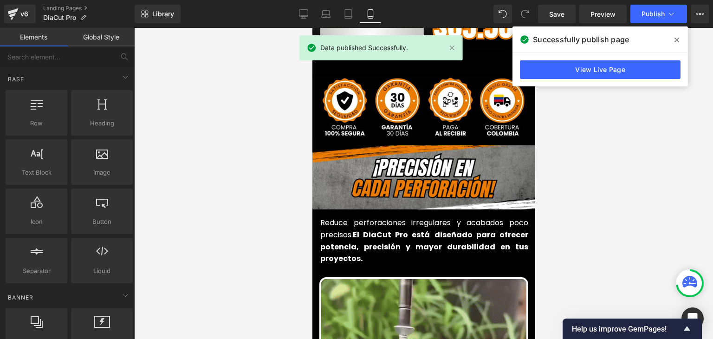
click at [679, 42] on icon at bounding box center [677, 39] width 5 height 7
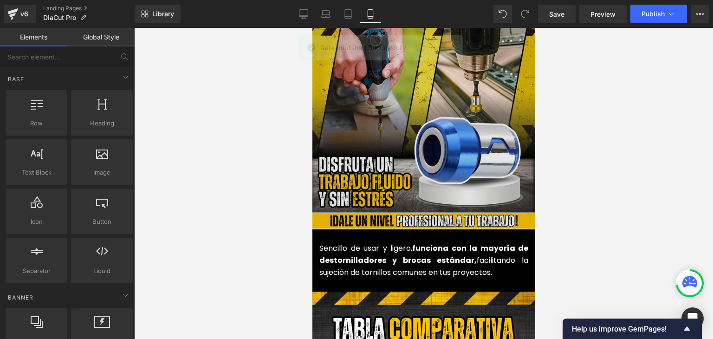
scroll to position [1022, 0]
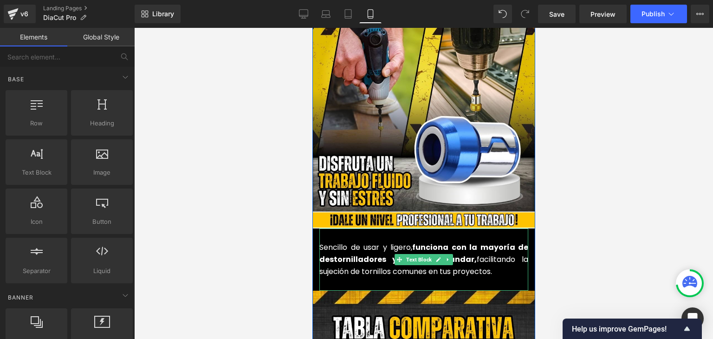
click at [352, 244] on strong "funciona con la mayoría de destornilladores y brocas estándar," at bounding box center [423, 253] width 209 height 23
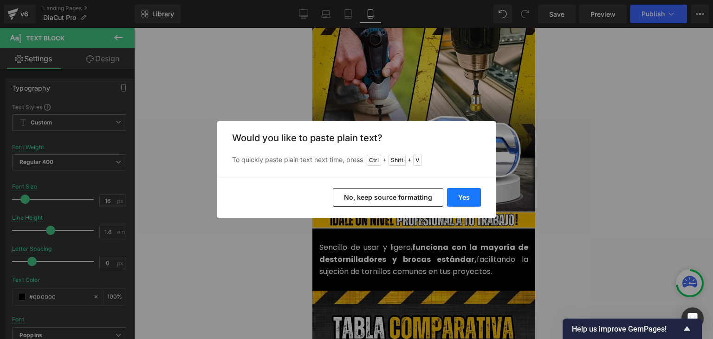
click at [459, 196] on button "Yes" at bounding box center [464, 197] width 34 height 19
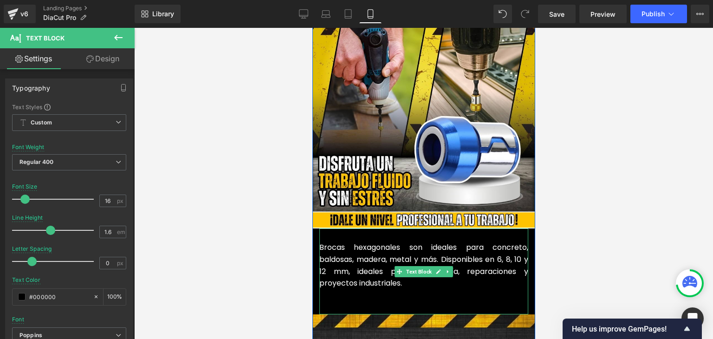
click at [349, 289] on p at bounding box center [423, 295] width 209 height 12
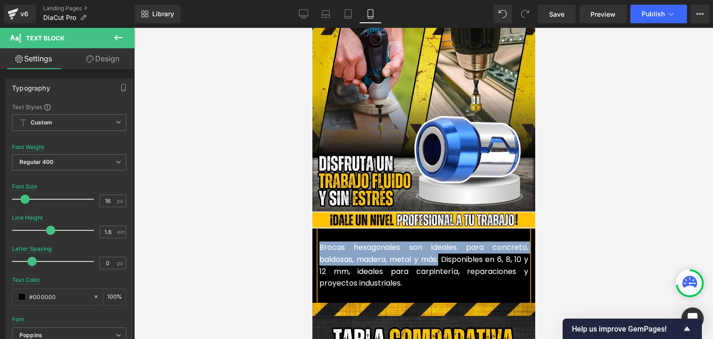
drag, startPoint x: 437, startPoint y: 246, endPoint x: 315, endPoint y: 237, distance: 121.5
click at [319, 242] on font "Brocas hexagonales son ideales para concreto, baldosas, madera, metal y más. Di…" at bounding box center [423, 265] width 209 height 46
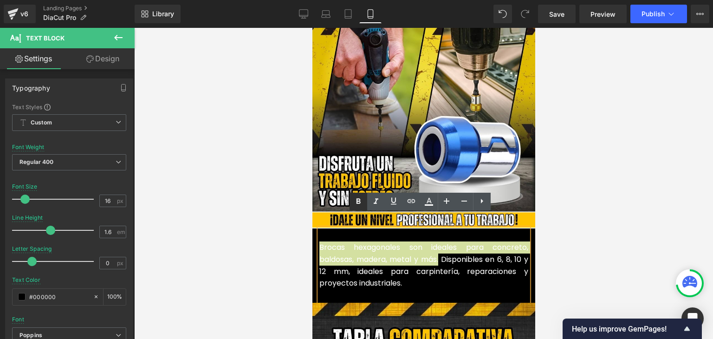
click at [356, 204] on icon at bounding box center [358, 201] width 11 height 11
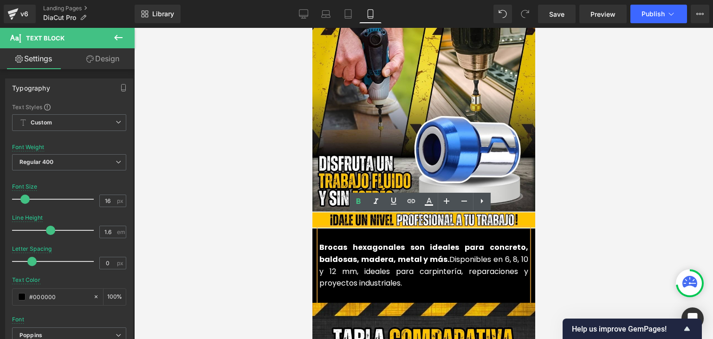
click at [577, 205] on div at bounding box center [423, 183] width 579 height 311
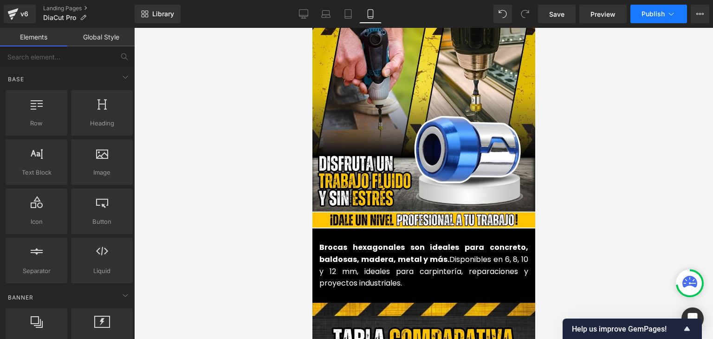
click at [647, 18] on button "Publish" at bounding box center [659, 14] width 57 height 19
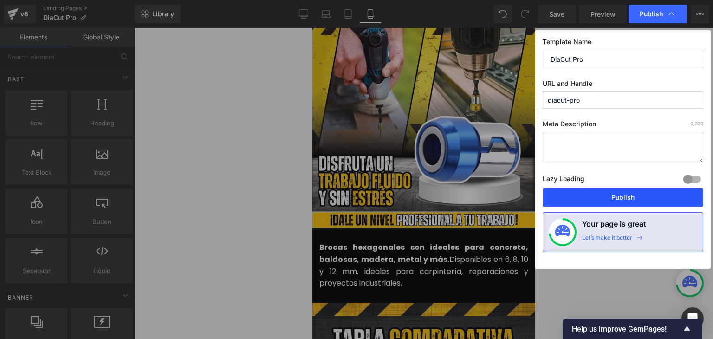
click at [622, 194] on button "Publish" at bounding box center [623, 197] width 161 height 19
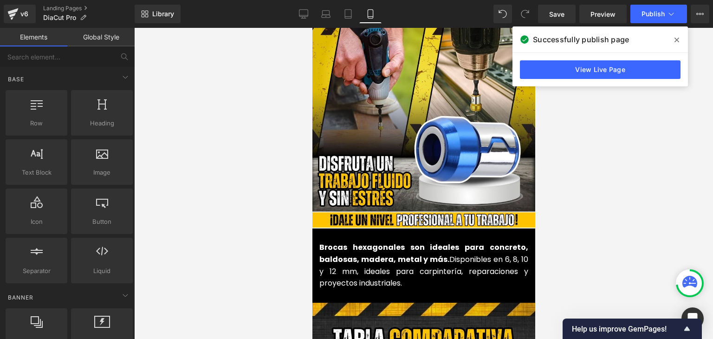
click at [675, 39] on icon at bounding box center [677, 39] width 5 height 7
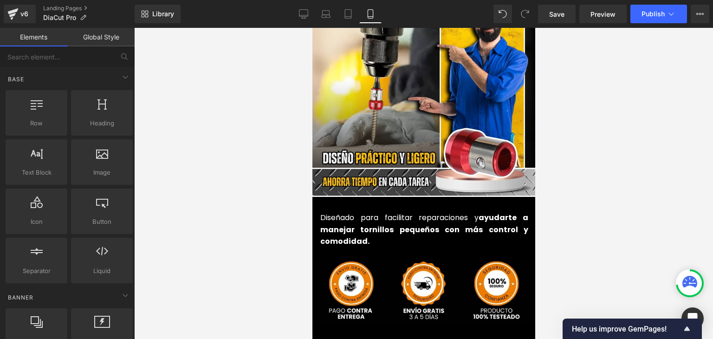
scroll to position [2183, 0]
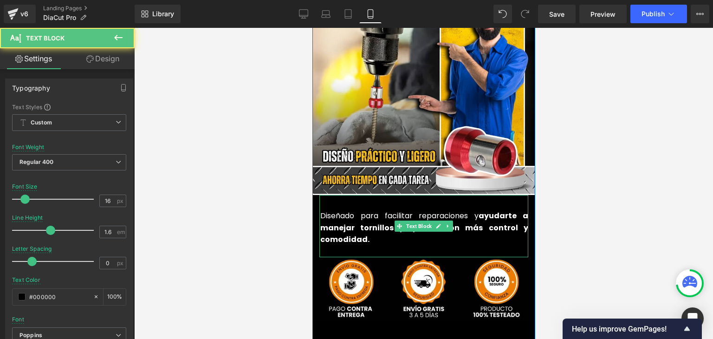
click at [339, 210] on strong "ayudarte a manejar tornillos pequeños con más control y comodidad." at bounding box center [424, 227] width 208 height 34
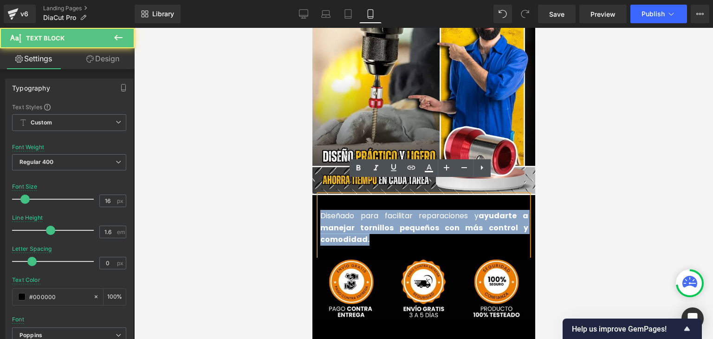
click at [400, 210] on strong "ayudarte a manejar tornillos pequeños con más control y comodidad." at bounding box center [424, 227] width 208 height 34
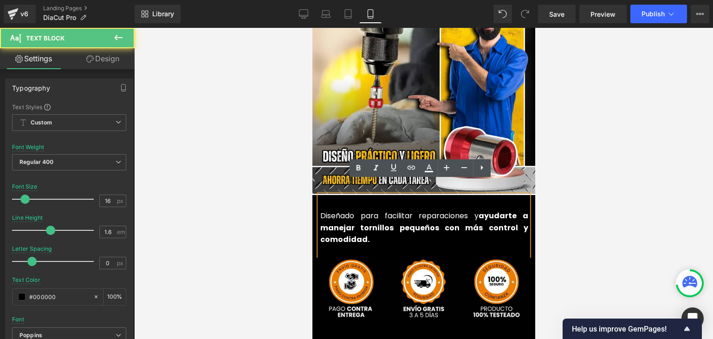
click at [358, 215] on strong "ayudarte a manejar tornillos pequeños con más control y comodidad." at bounding box center [424, 227] width 208 height 34
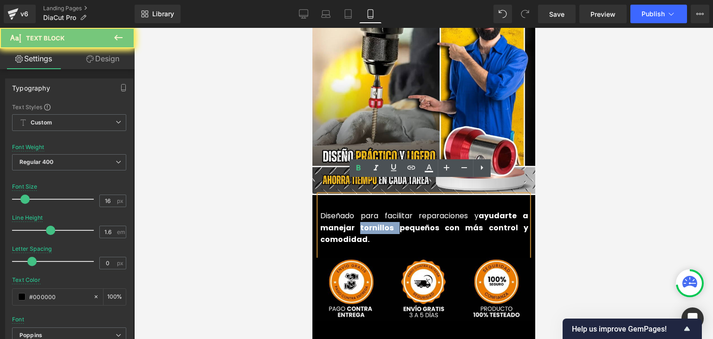
click at [358, 215] on strong "ayudarte a manejar tornillos pequeños con más control y comodidad." at bounding box center [424, 227] width 208 height 34
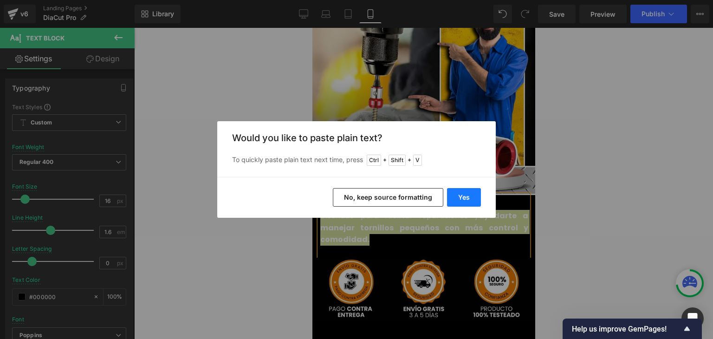
click at [455, 199] on button "Yes" at bounding box center [464, 197] width 34 height 19
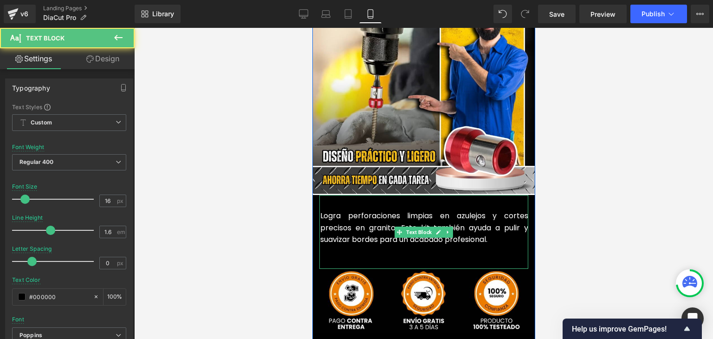
click at [360, 246] on p at bounding box center [424, 252] width 208 height 12
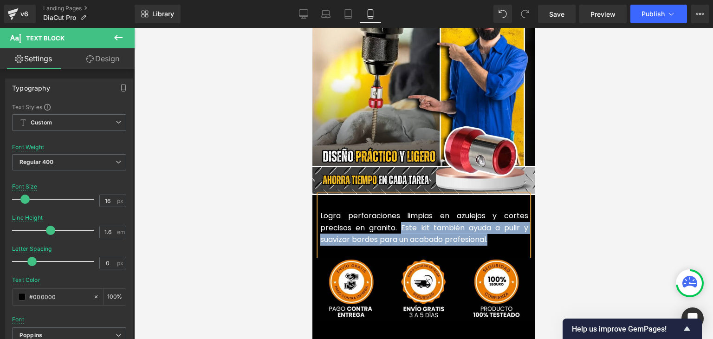
drag, startPoint x: 495, startPoint y: 224, endPoint x: 397, endPoint y: 212, distance: 98.7
click at [398, 214] on p "Logra perforaciones limpias en azulejos y cortes precisos en granito. Este kit …" at bounding box center [424, 228] width 208 height 36
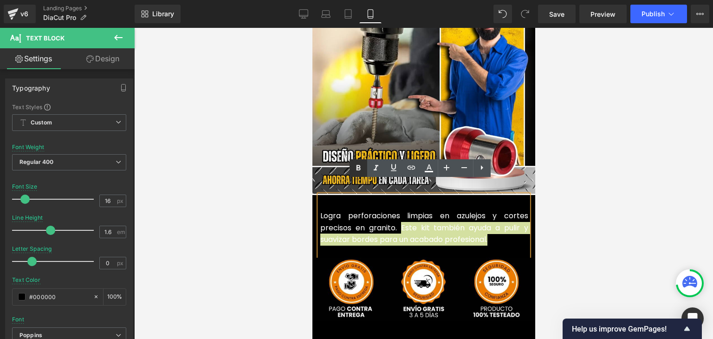
click at [361, 168] on icon at bounding box center [358, 168] width 11 height 11
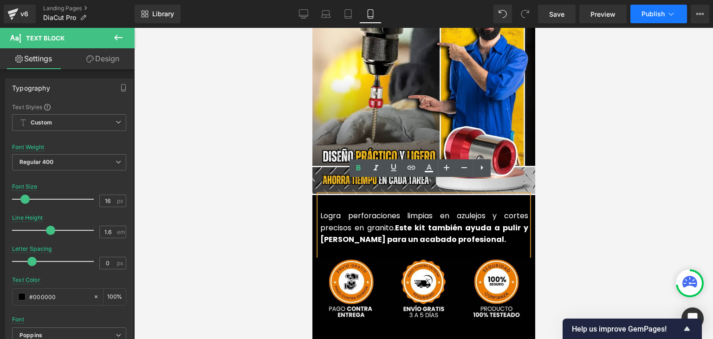
click at [658, 15] on span "Publish" at bounding box center [653, 13] width 23 height 7
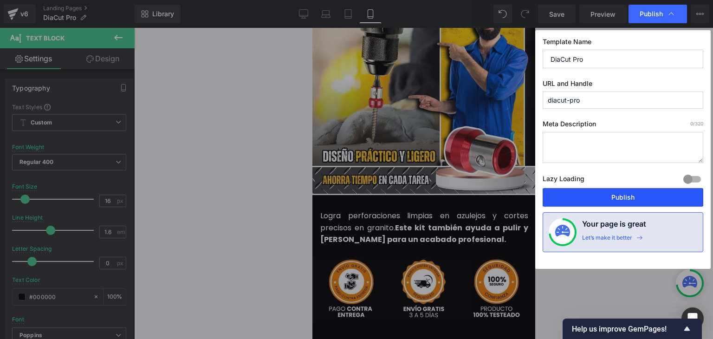
click at [622, 195] on button "Publish" at bounding box center [623, 197] width 161 height 19
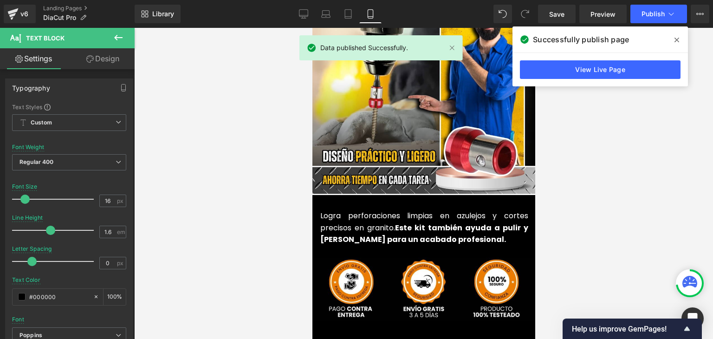
click at [676, 38] on icon at bounding box center [677, 39] width 5 height 7
